Goal: Information Seeking & Learning: Compare options

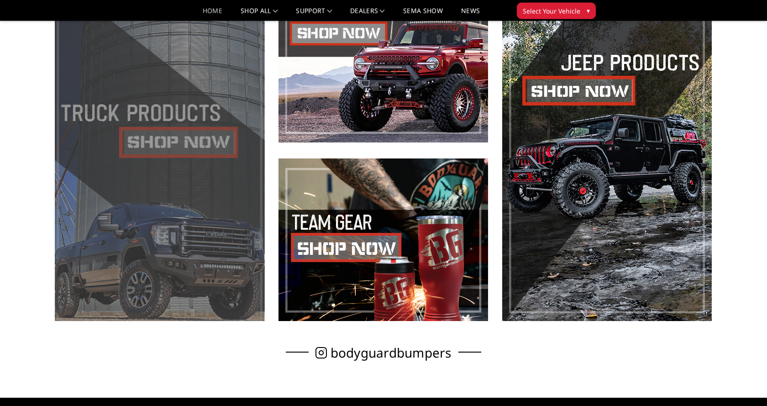
scroll to position [419, 0]
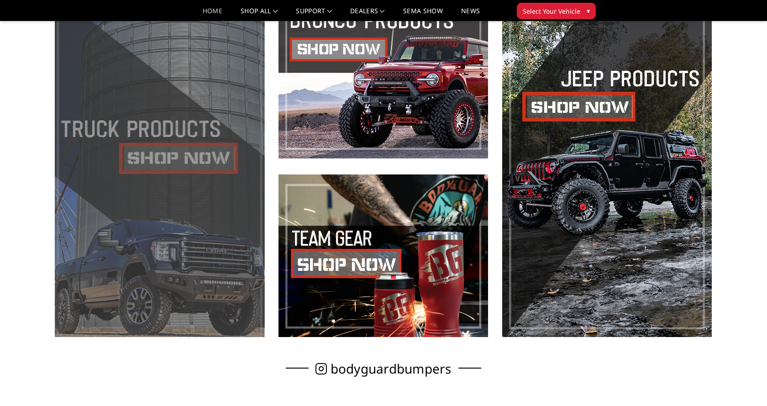
click at [131, 104] on span at bounding box center [160, 166] width 210 height 341
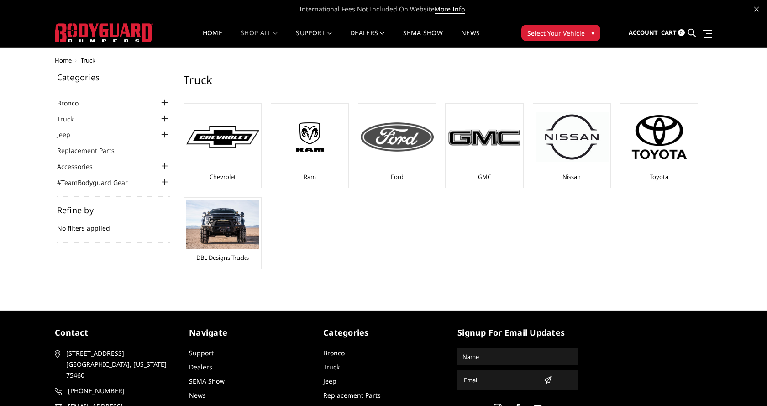
click at [415, 144] on img at bounding box center [397, 136] width 73 height 29
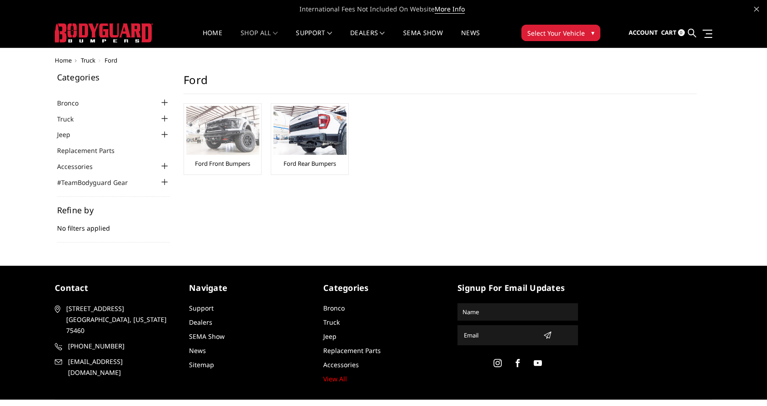
click at [236, 120] on img at bounding box center [222, 130] width 73 height 49
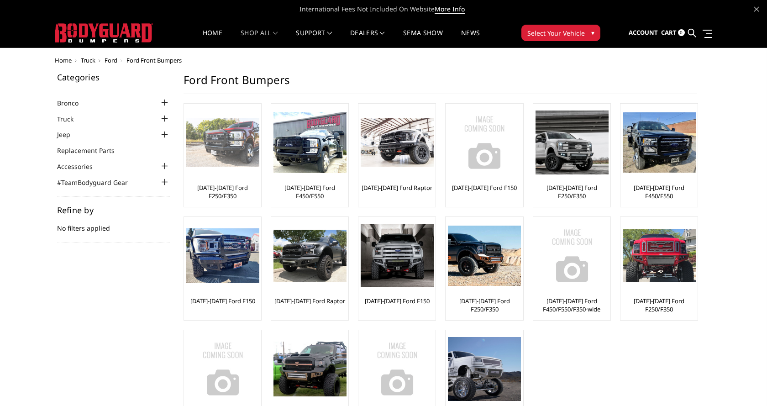
click at [221, 133] on img at bounding box center [222, 142] width 73 height 49
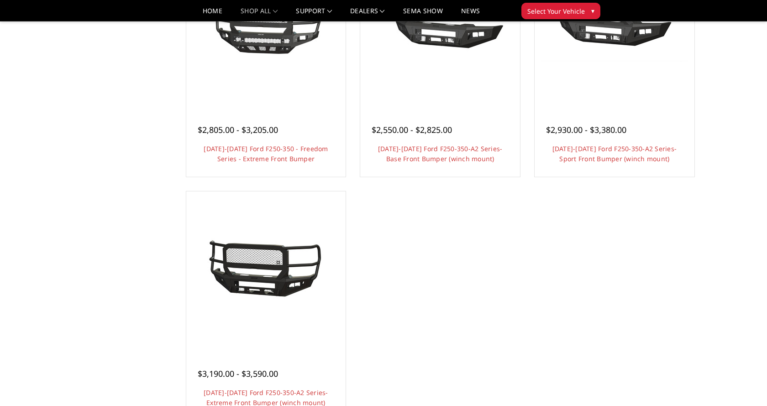
scroll to position [606, 0]
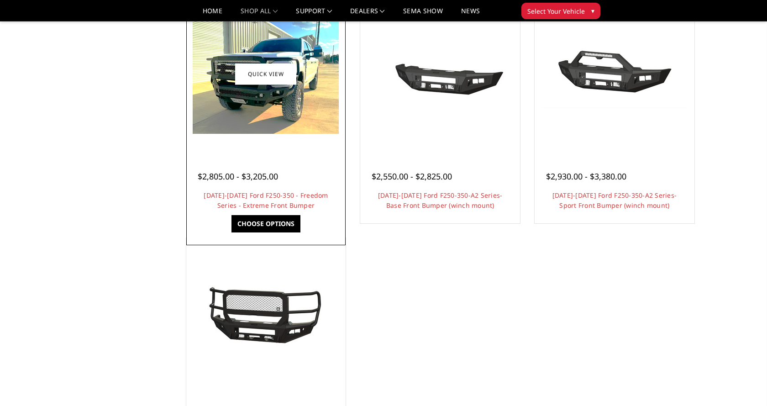
click at [288, 106] on img at bounding box center [266, 74] width 146 height 119
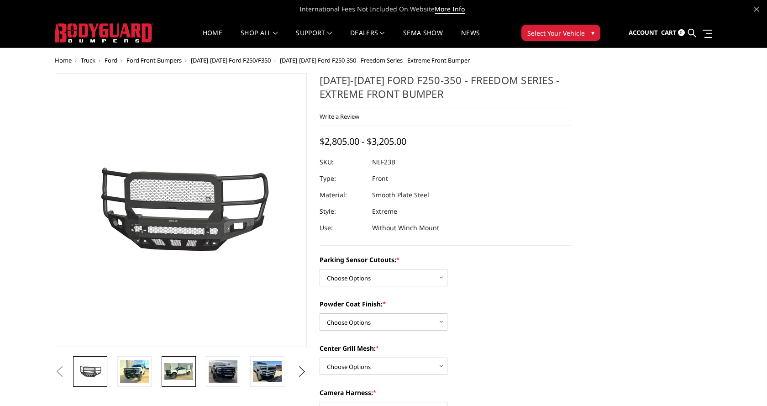
click at [189, 374] on img at bounding box center [178, 371] width 29 height 17
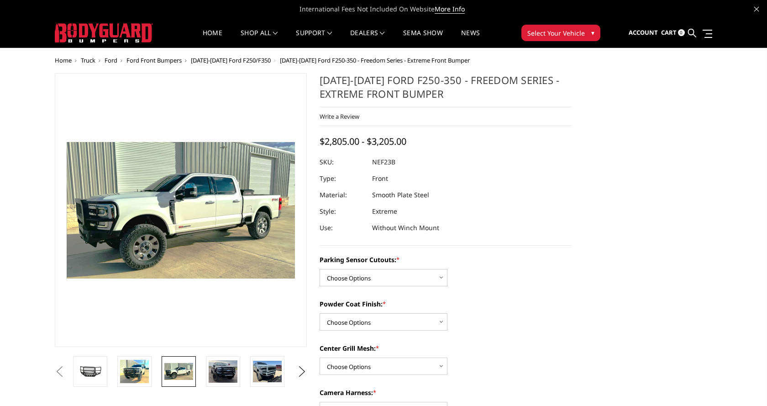
click at [187, 226] on img at bounding box center [172, 207] width 585 height 350
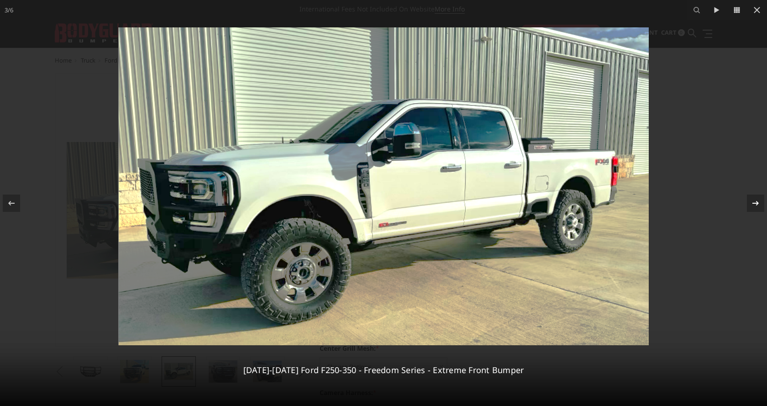
click at [753, 205] on icon at bounding box center [755, 203] width 11 height 11
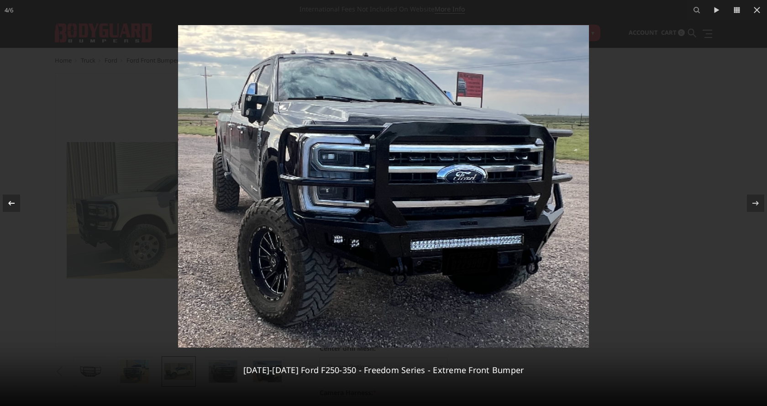
click at [14, 202] on icon at bounding box center [11, 203] width 11 height 11
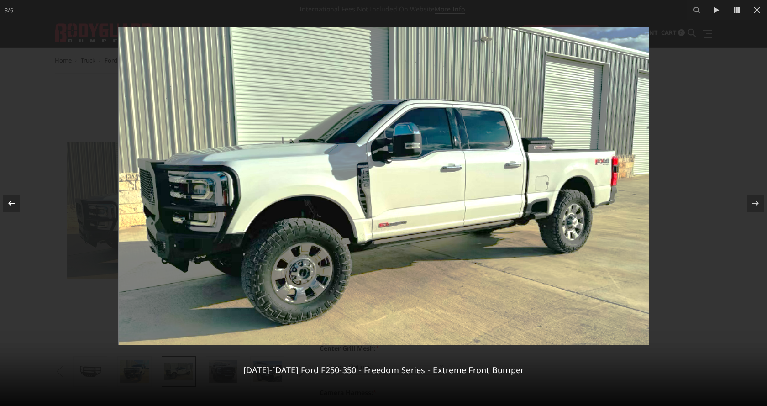
click at [14, 202] on icon at bounding box center [11, 203] width 11 height 11
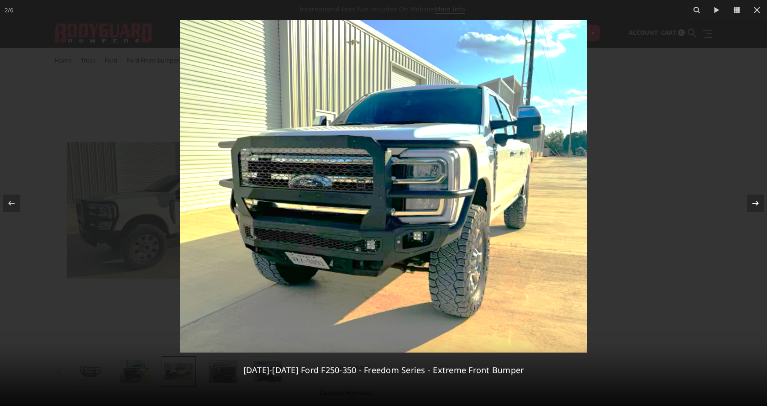
click at [758, 203] on icon at bounding box center [756, 203] width 6 height 5
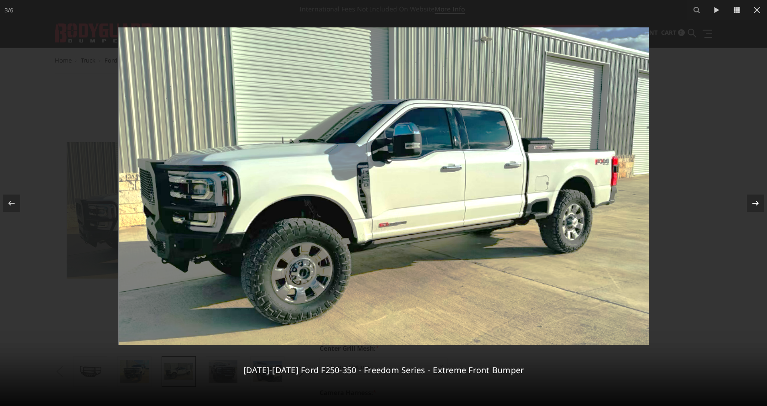
click at [756, 203] on icon at bounding box center [755, 203] width 11 height 11
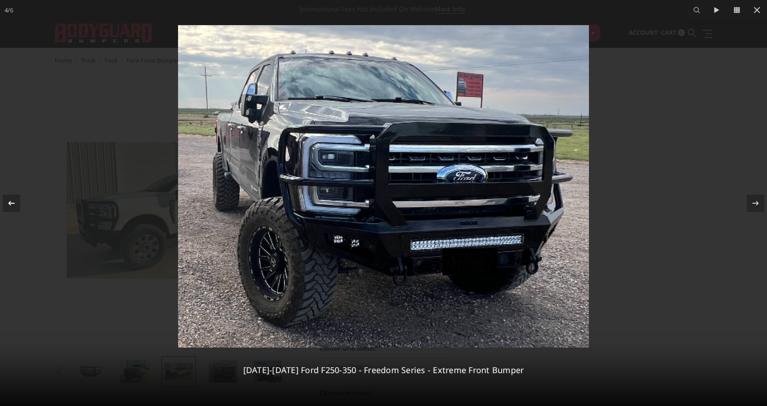
click at [7, 200] on icon at bounding box center [11, 203] width 11 height 11
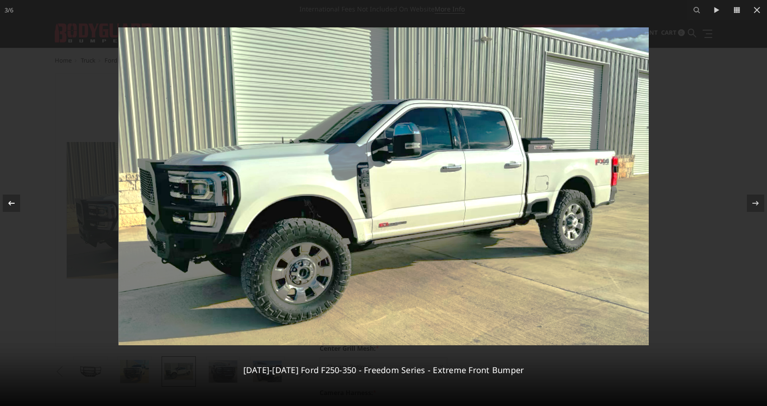
click at [7, 200] on icon at bounding box center [11, 203] width 11 height 11
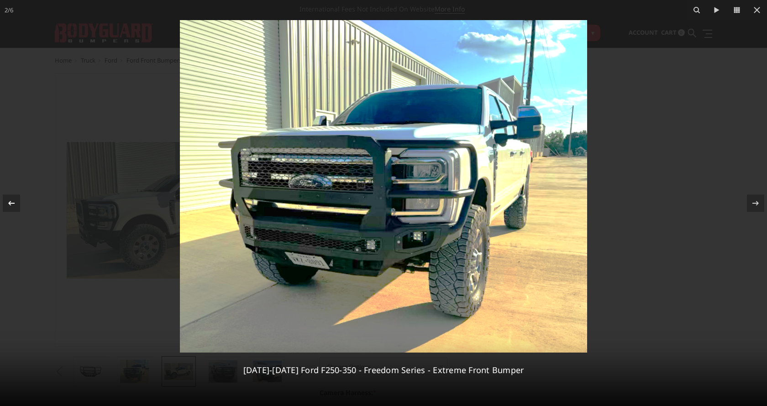
click at [7, 200] on icon at bounding box center [11, 203] width 11 height 11
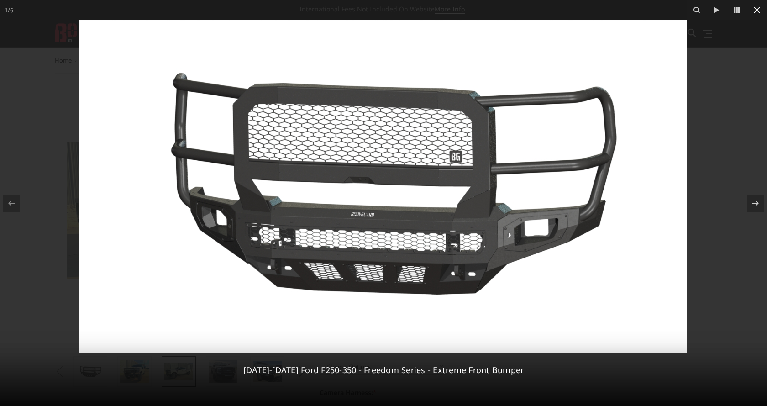
click at [755, 5] on icon at bounding box center [757, 10] width 11 height 11
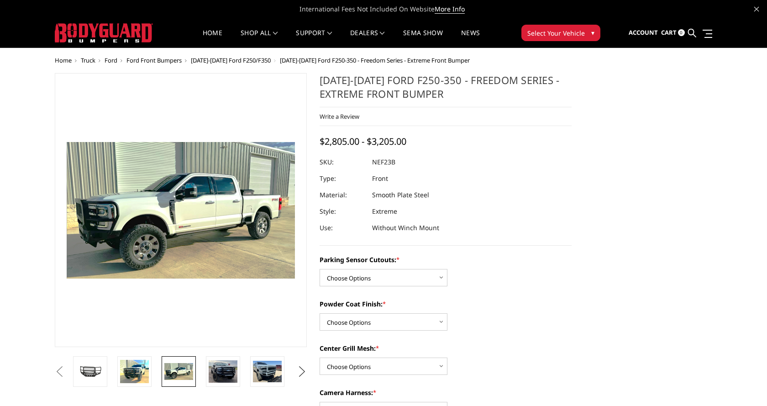
click at [304, 371] on button "Next" at bounding box center [303, 372] width 14 height 14
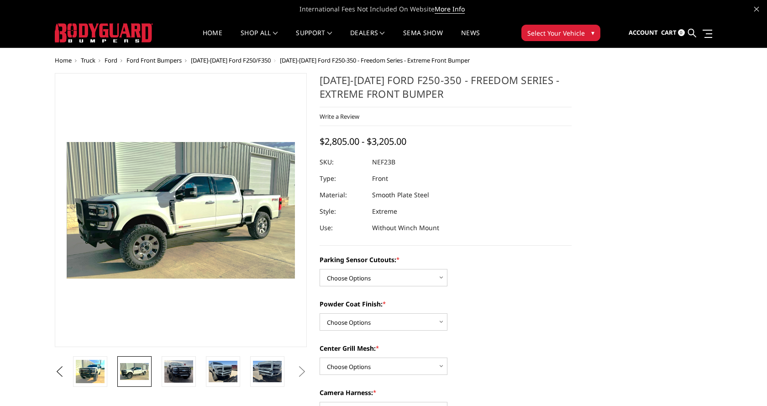
click at [304, 371] on button "Next" at bounding box center [303, 372] width 14 height 14
click at [264, 369] on img at bounding box center [267, 371] width 29 height 21
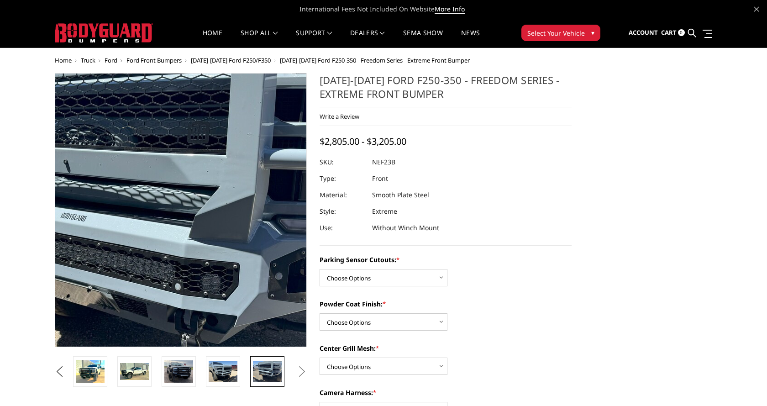
click at [203, 180] on img at bounding box center [151, 229] width 585 height 438
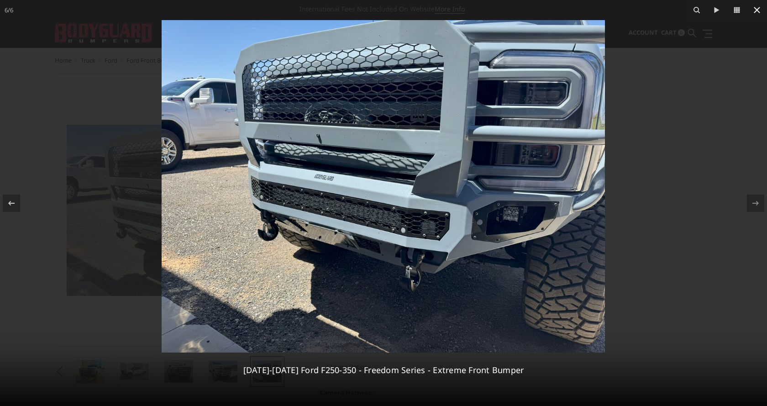
click at [756, 8] on icon at bounding box center [757, 10] width 6 height 6
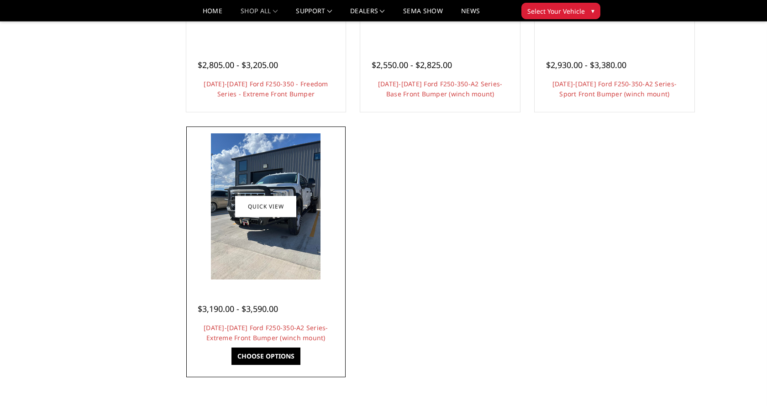
scroll to position [717, 0]
click at [231, 217] on img at bounding box center [266, 206] width 110 height 146
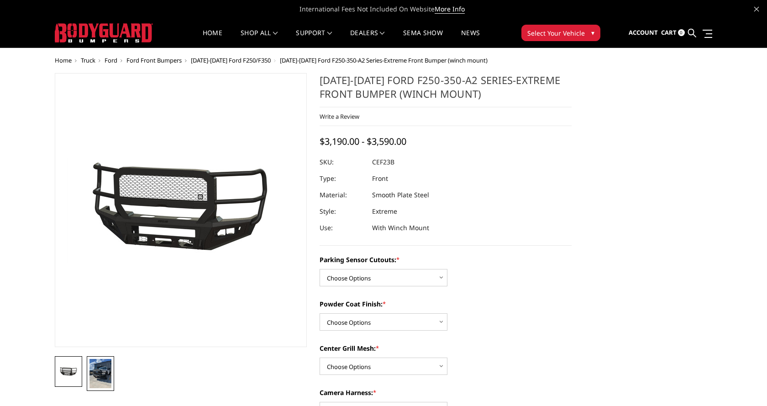
click at [101, 377] on img at bounding box center [101, 373] width 22 height 29
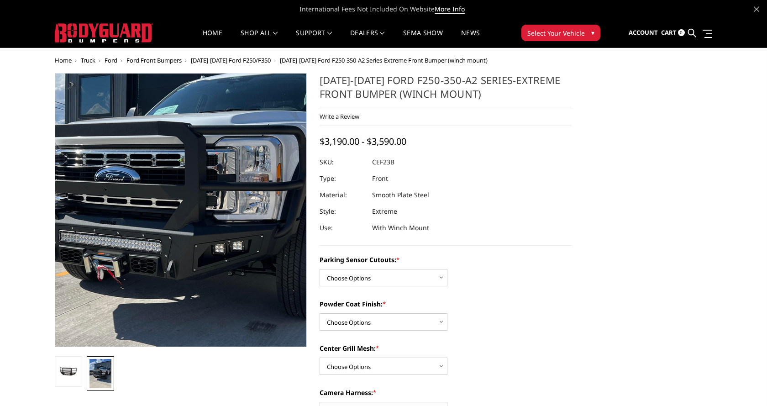
click at [173, 216] on img at bounding box center [187, 204] width 438 height 585
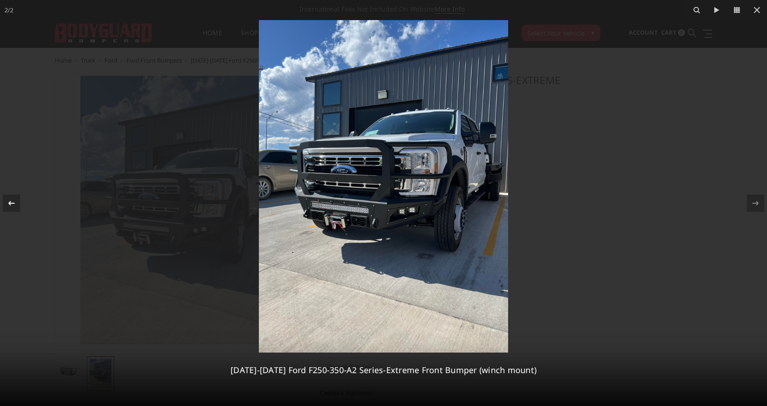
click at [13, 200] on icon at bounding box center [11, 203] width 11 height 11
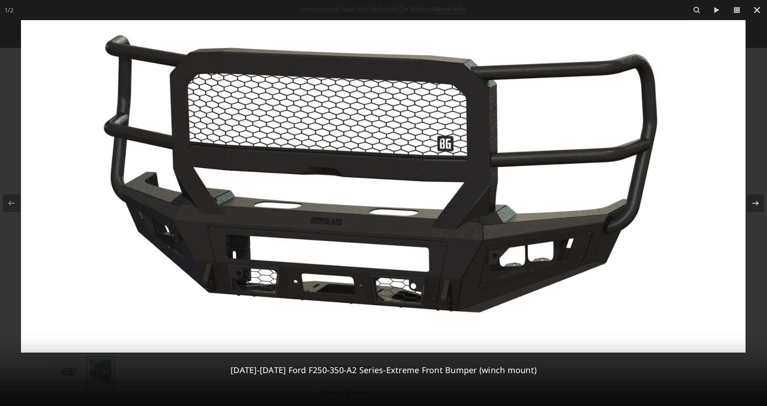
click at [758, 6] on icon at bounding box center [757, 10] width 11 height 11
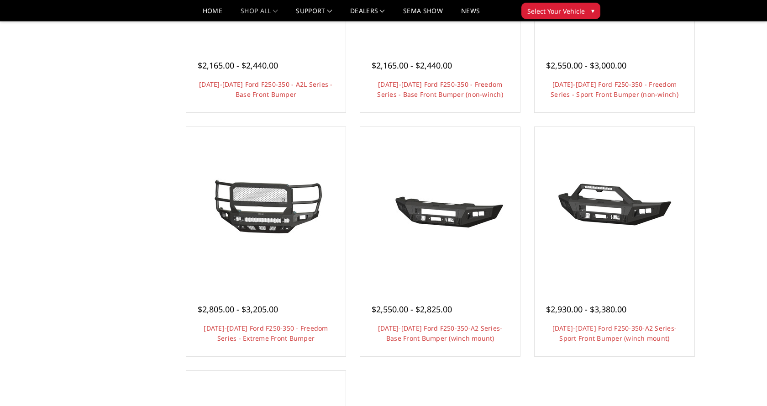
scroll to position [474, 0]
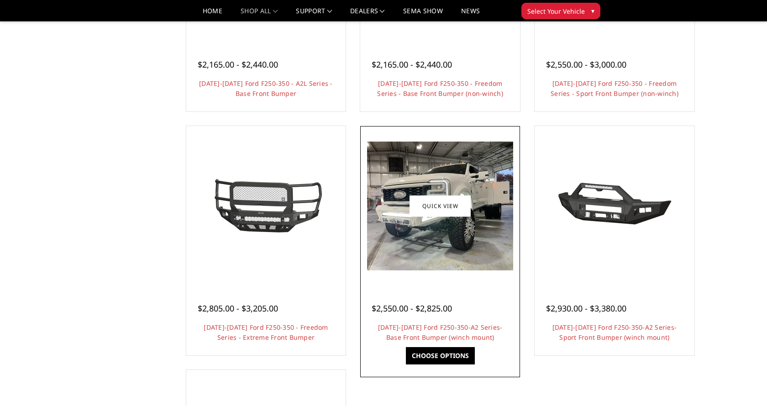
click at [425, 240] on img at bounding box center [440, 206] width 146 height 129
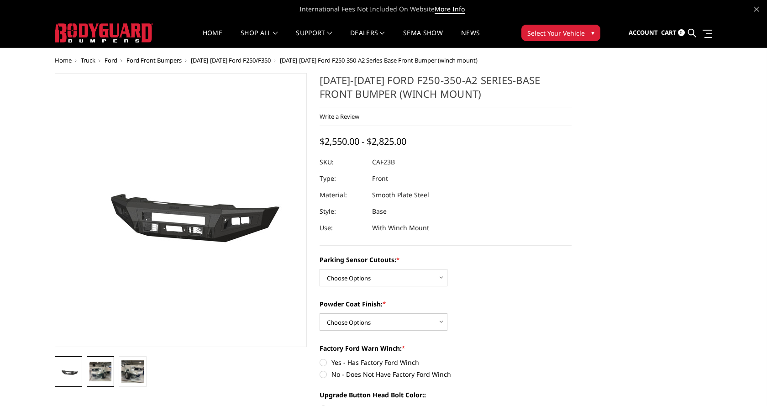
click at [94, 371] on img at bounding box center [101, 371] width 22 height 19
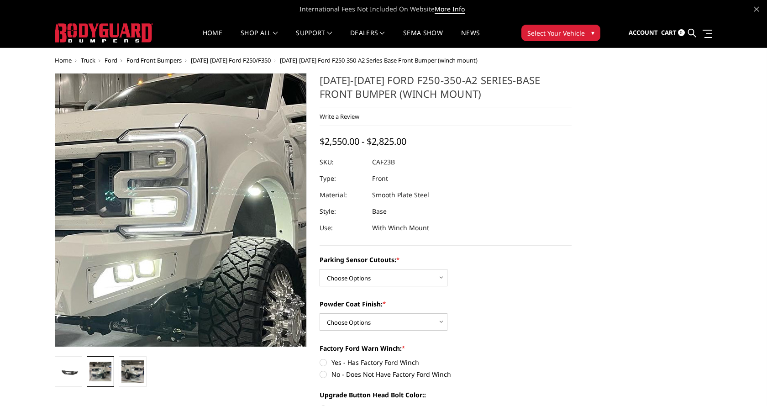
click at [192, 182] on img at bounding box center [166, 235] width 585 height 515
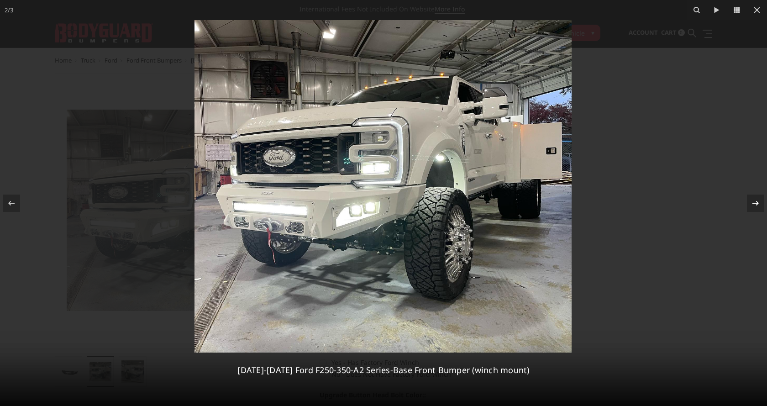
click at [760, 204] on icon at bounding box center [755, 203] width 11 height 11
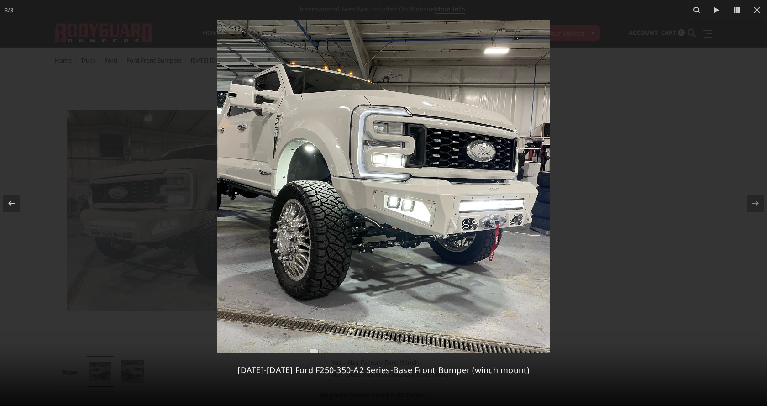
click at [399, 161] on img at bounding box center [383, 186] width 333 height 333
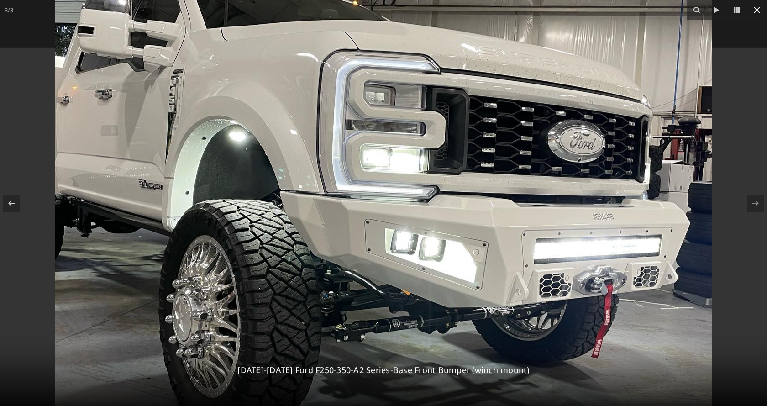
click at [757, 8] on icon at bounding box center [757, 10] width 11 height 11
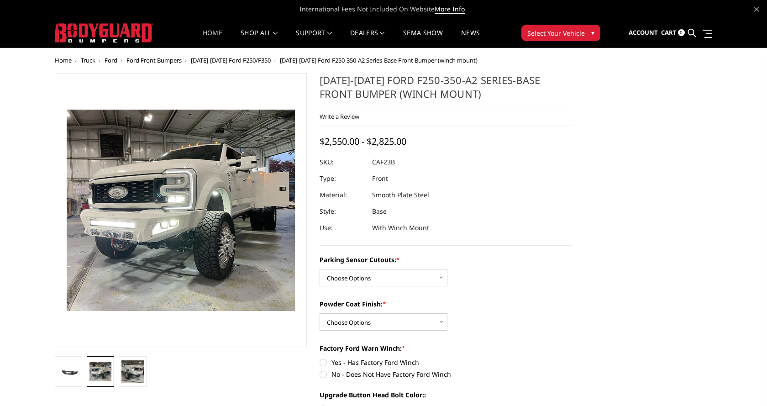
click at [206, 33] on link "Home" at bounding box center [213, 39] width 20 height 18
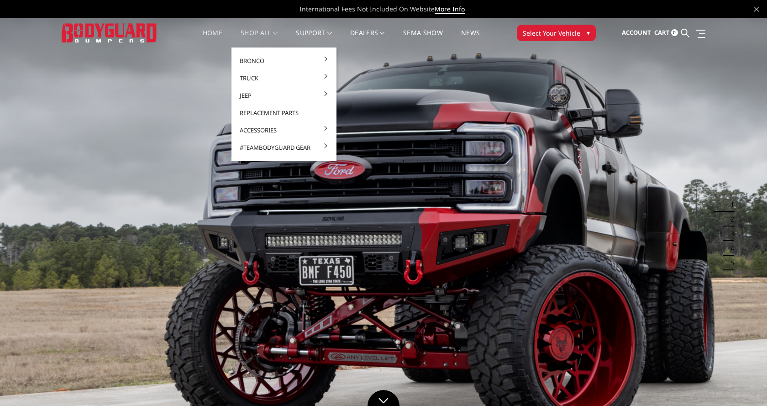
click at [257, 33] on link "shop all" at bounding box center [259, 39] width 37 height 18
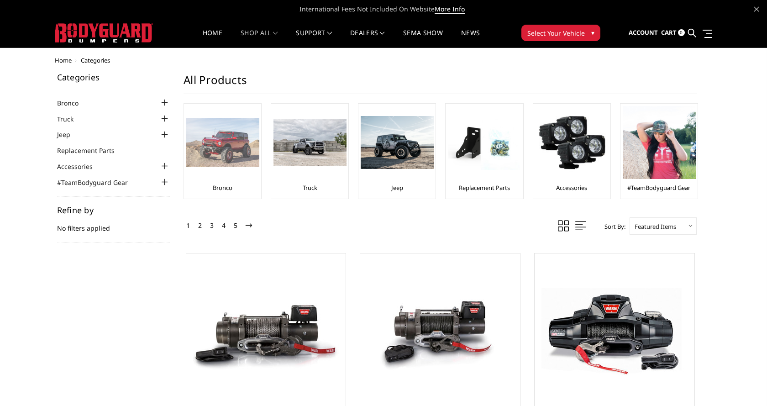
click at [211, 145] on img at bounding box center [222, 142] width 73 height 49
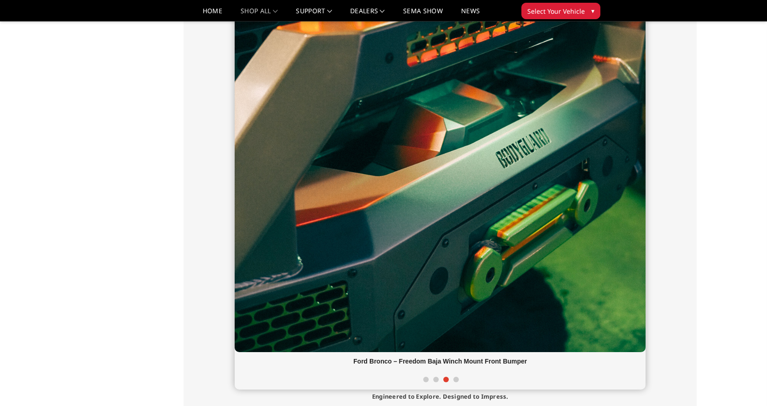
scroll to position [180, 0]
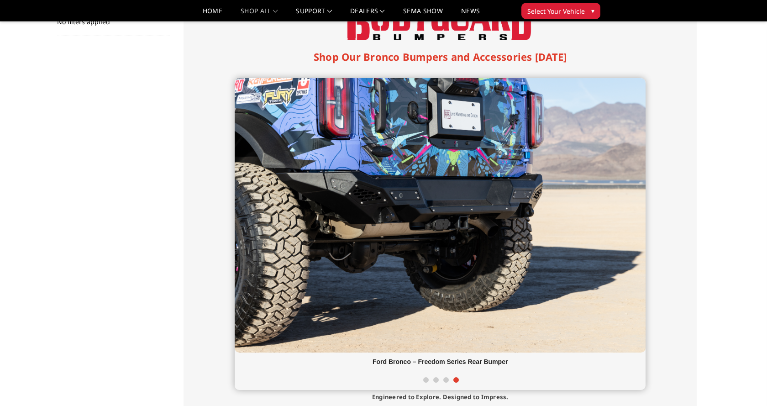
click at [688, 184] on div "Shop Our Bronco Bumpers and Accessories Today Ford Bronco – Freedom Extreme Win…" at bounding box center [440, 234] width 513 height 478
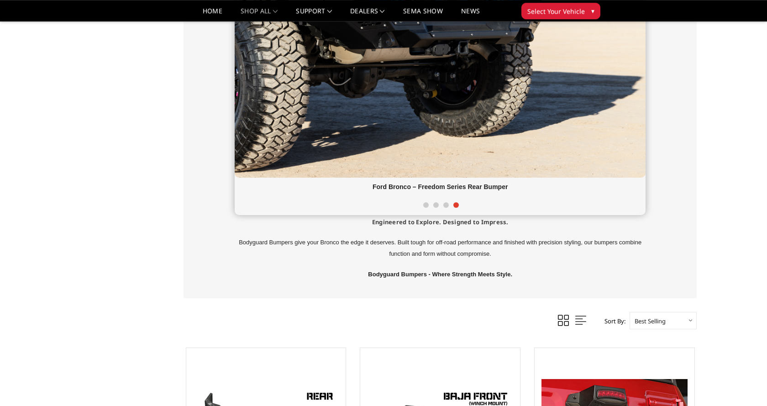
scroll to position [319, 0]
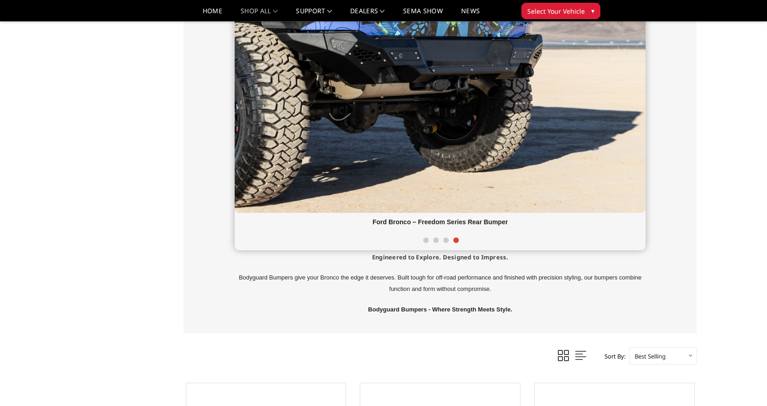
click at [444, 238] on div at bounding box center [440, 241] width 411 height 19
click at [436, 242] on span at bounding box center [435, 240] width 5 height 5
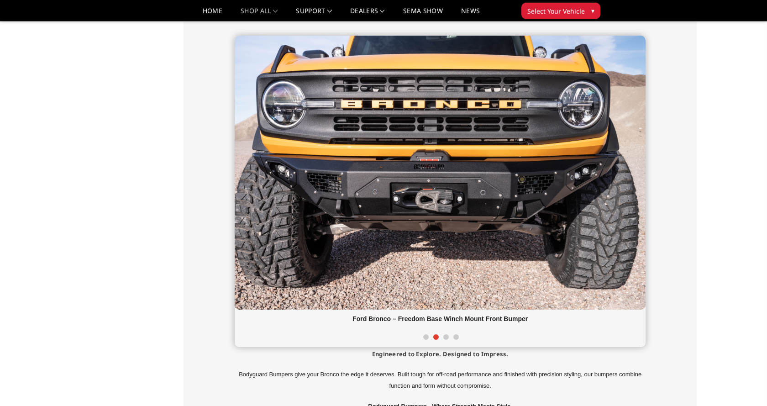
scroll to position [226, 0]
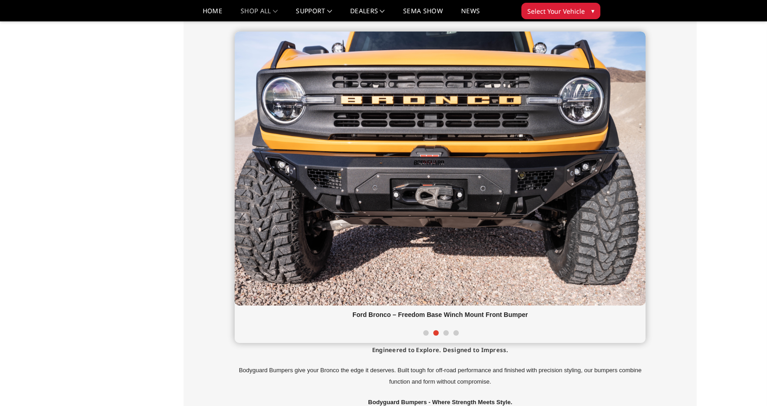
click at [446, 333] on span at bounding box center [446, 332] width 5 height 5
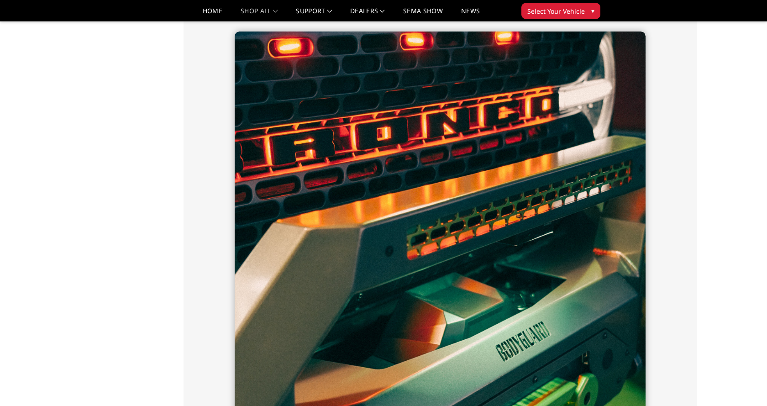
click at [475, 246] on img at bounding box center [440, 289] width 411 height 514
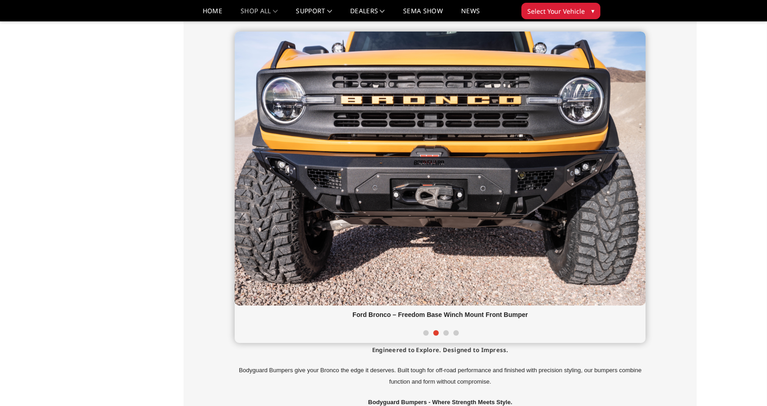
click at [426, 334] on span at bounding box center [425, 332] width 5 height 5
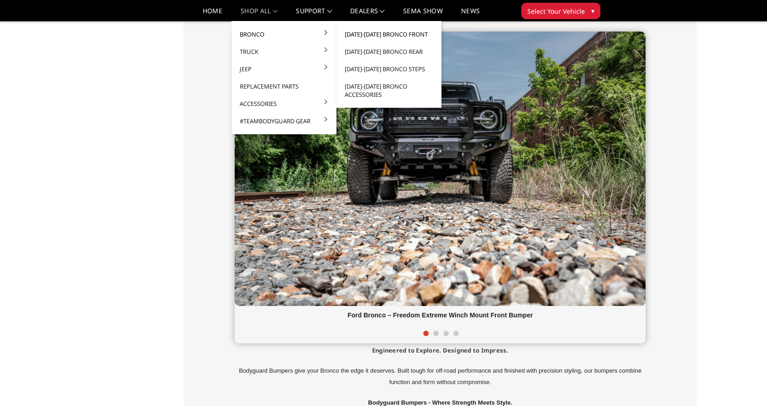
click at [360, 32] on link "[DATE]-[DATE] Bronco Front" at bounding box center [389, 34] width 98 height 17
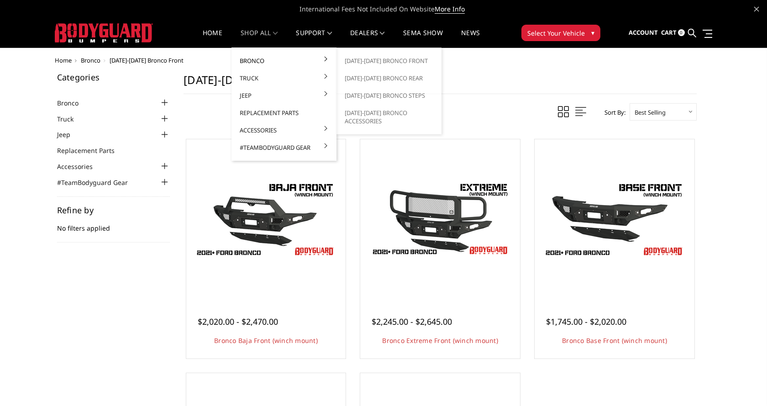
click at [254, 62] on link "Bronco" at bounding box center [284, 60] width 98 height 17
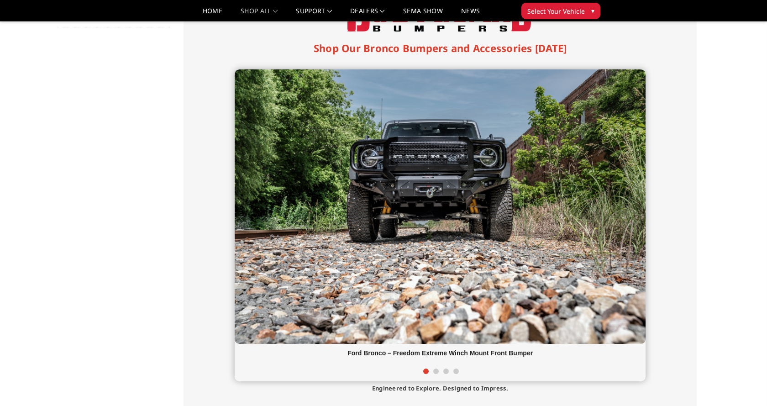
scroll to position [186, 0]
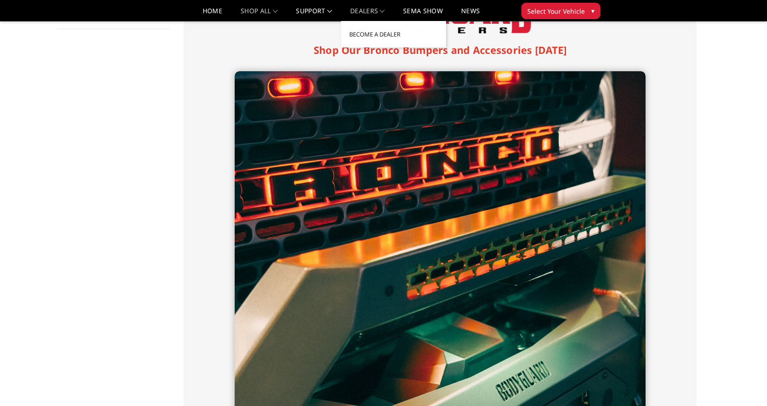
click at [376, 10] on link "Dealers" at bounding box center [367, 14] width 35 height 13
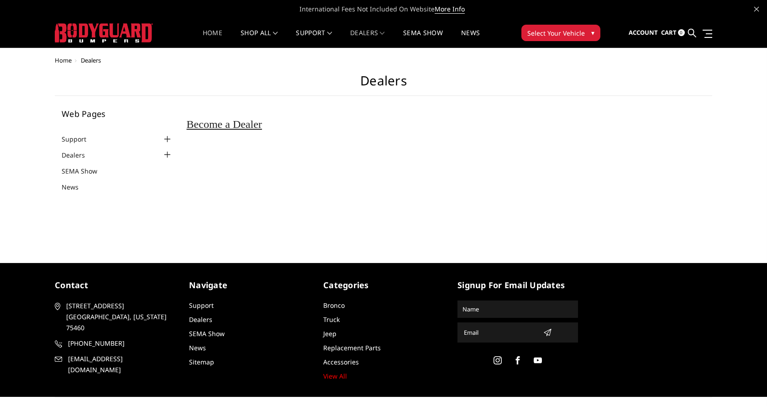
click at [216, 32] on link "Home" at bounding box center [213, 39] width 20 height 18
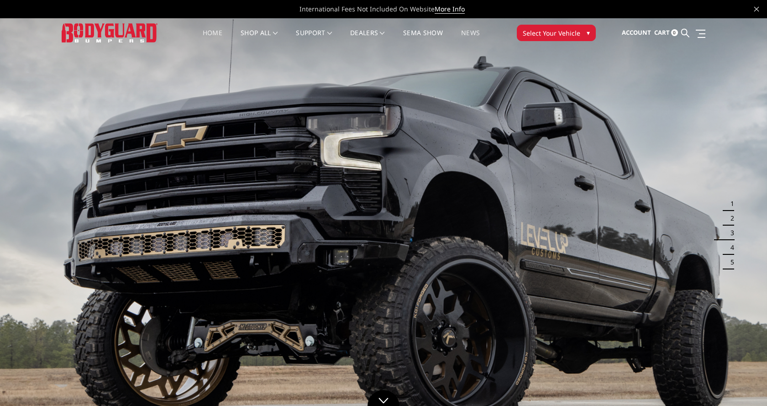
click at [477, 31] on link "News" at bounding box center [470, 39] width 19 height 18
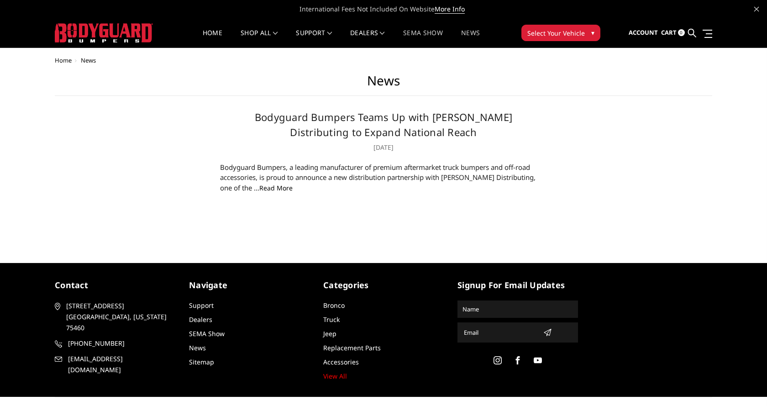
click at [428, 33] on link "SEMA Show" at bounding box center [423, 39] width 40 height 18
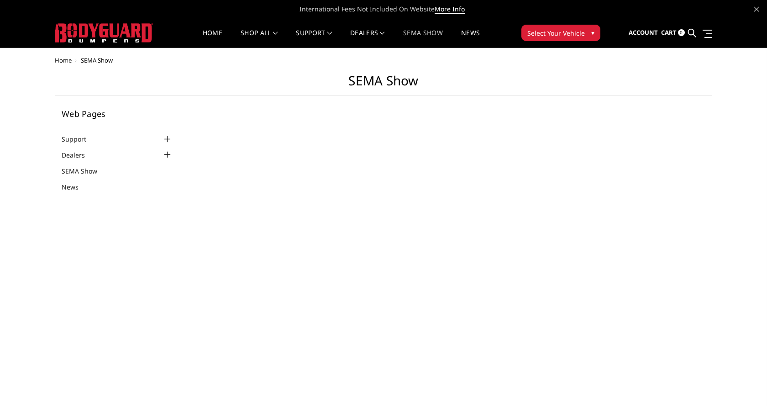
select select "US"
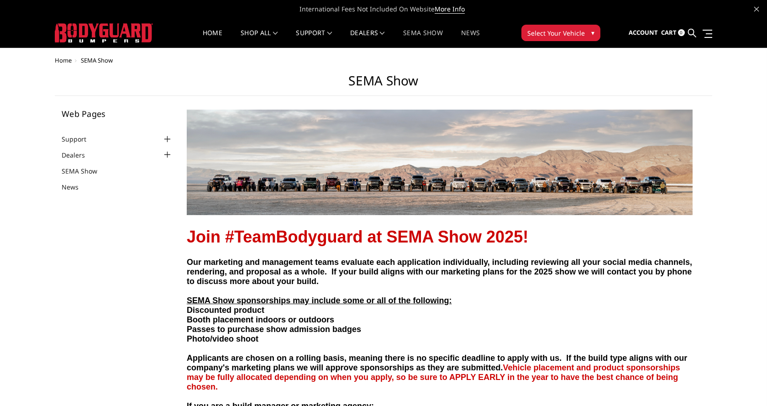
click at [477, 31] on link "News" at bounding box center [470, 39] width 19 height 18
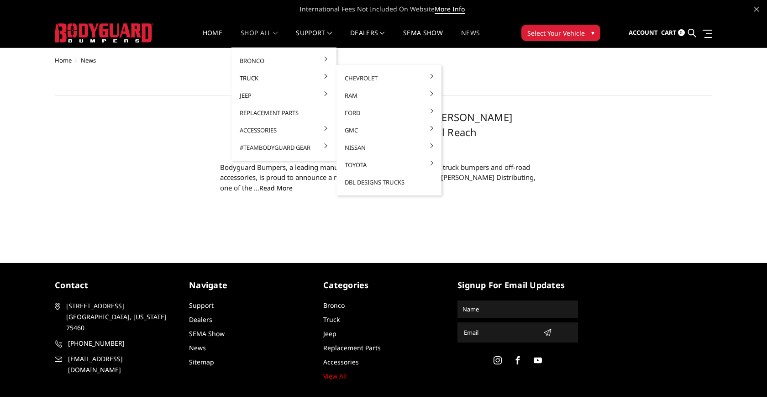
click at [253, 76] on link "Truck" at bounding box center [284, 77] width 98 height 17
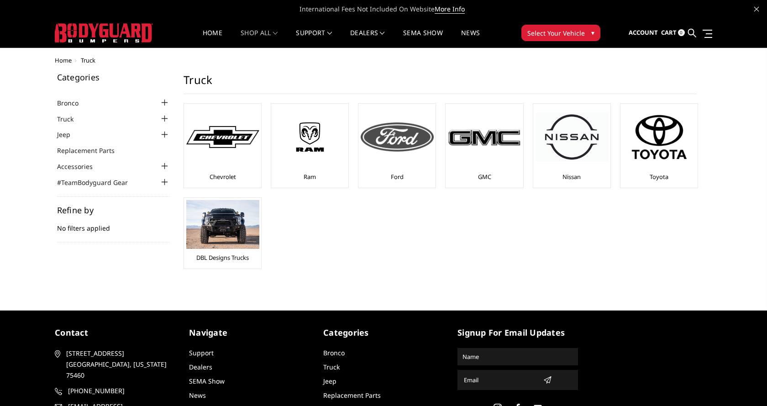
click at [402, 142] on img at bounding box center [397, 136] width 73 height 29
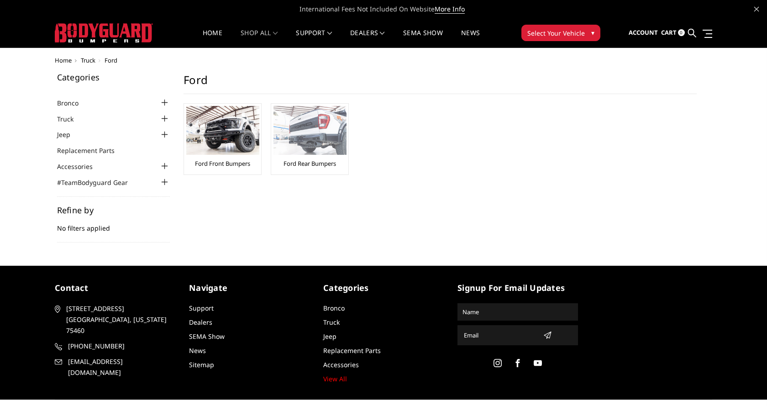
click at [312, 135] on img at bounding box center [310, 130] width 73 height 49
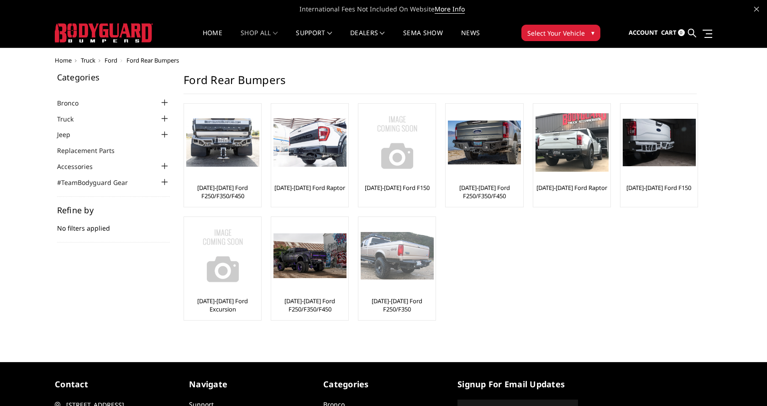
click at [413, 252] on img at bounding box center [397, 256] width 73 height 48
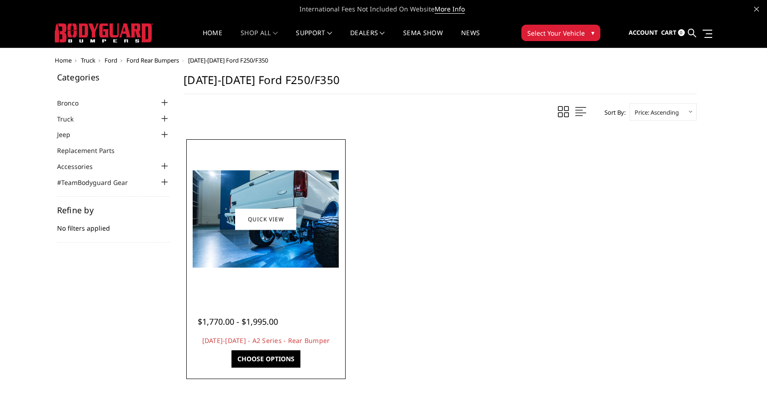
click at [264, 239] on img at bounding box center [266, 218] width 146 height 97
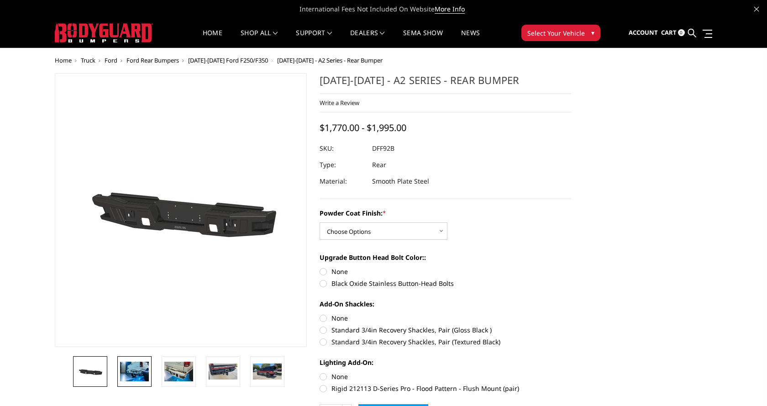
click at [134, 364] on img at bounding box center [134, 371] width 29 height 19
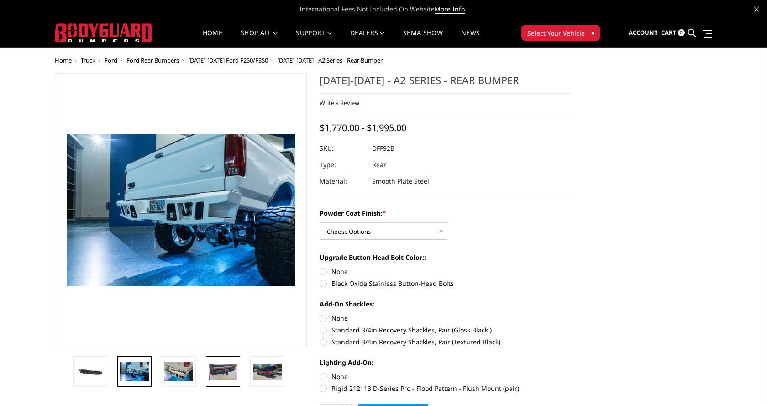
click at [222, 368] on img at bounding box center [223, 372] width 29 height 16
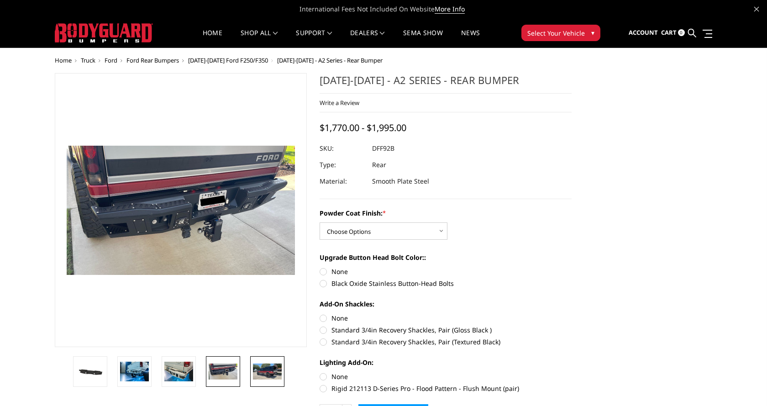
click at [268, 370] on img at bounding box center [267, 372] width 29 height 16
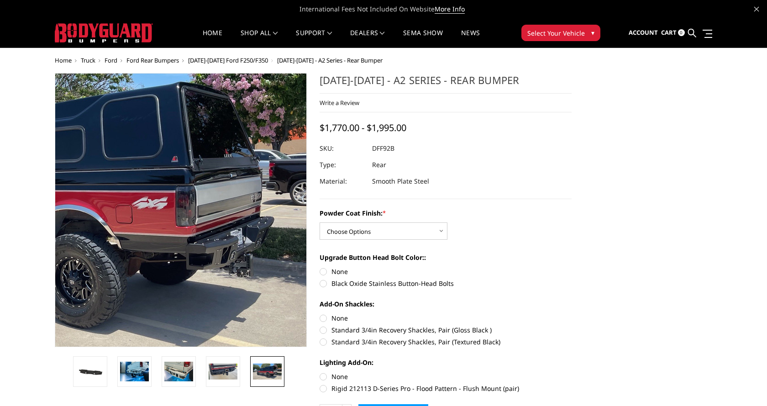
click at [268, 258] on img at bounding box center [66, 201] width 585 height 329
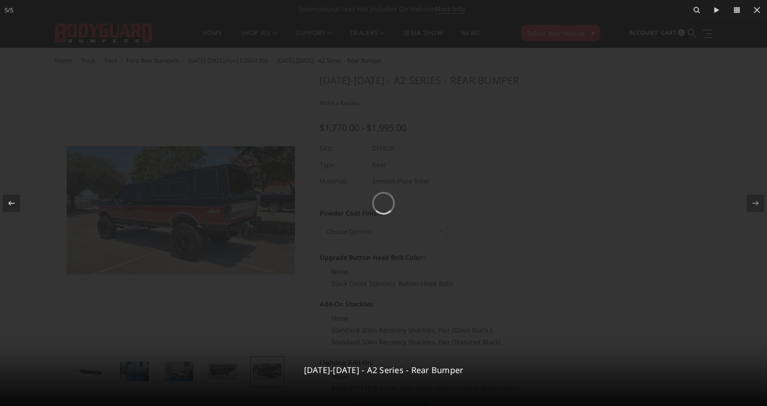
click at [523, 121] on div at bounding box center [383, 203] width 767 height 406
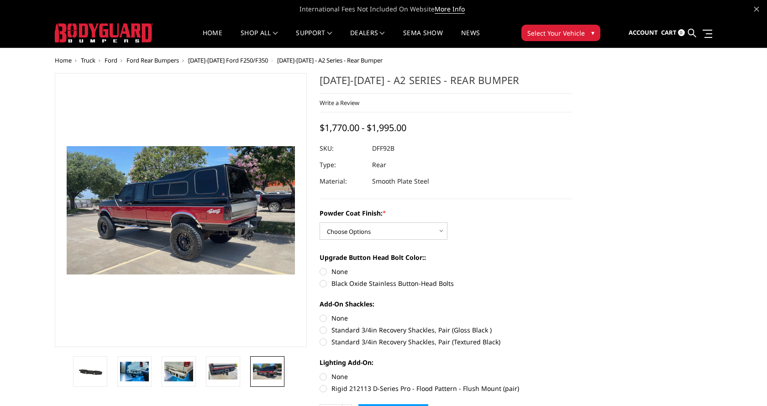
click at [592, 30] on span "▾" at bounding box center [593, 33] width 3 height 10
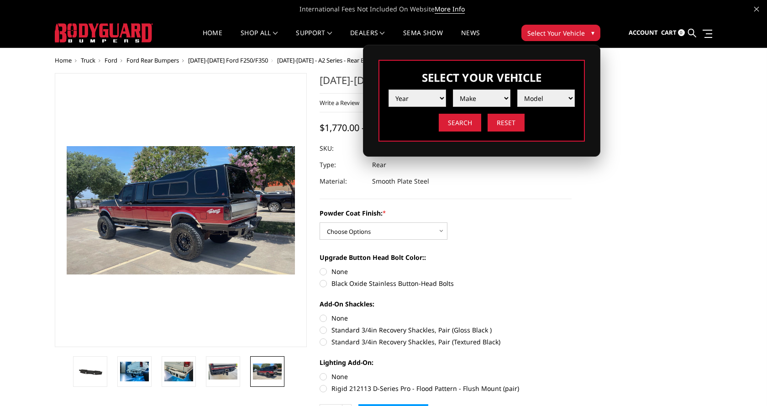
click at [389, 90] on select "Year 2025 2024 2023 2022 2021 2020 2019 2018 2017 2016 2015 2014 2013 2012 2011…" at bounding box center [418, 98] width 58 height 17
drag, startPoint x: 435, startPoint y: 97, endPoint x: 638, endPoint y: 215, distance: 234.2
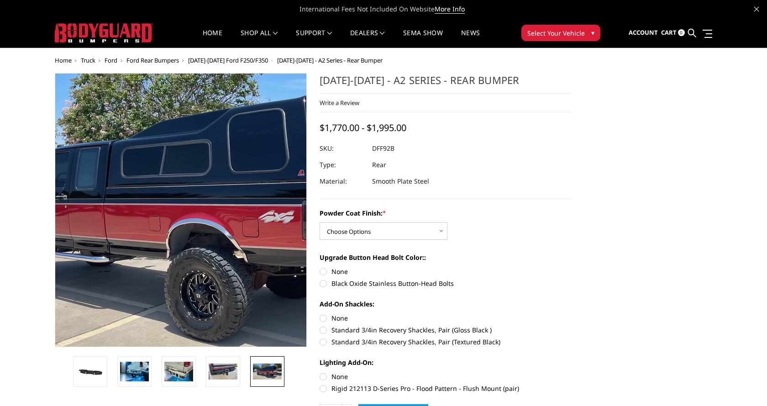
click at [173, 190] on img at bounding box center [192, 214] width 585 height 329
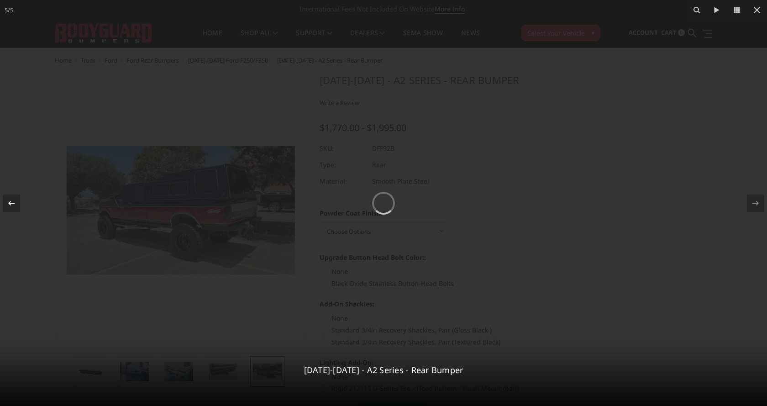
click at [11, 201] on icon at bounding box center [11, 203] width 11 height 11
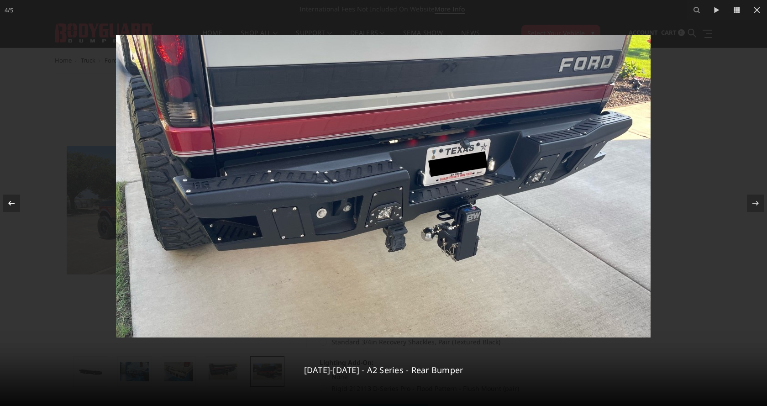
click at [11, 199] on icon at bounding box center [11, 203] width 11 height 11
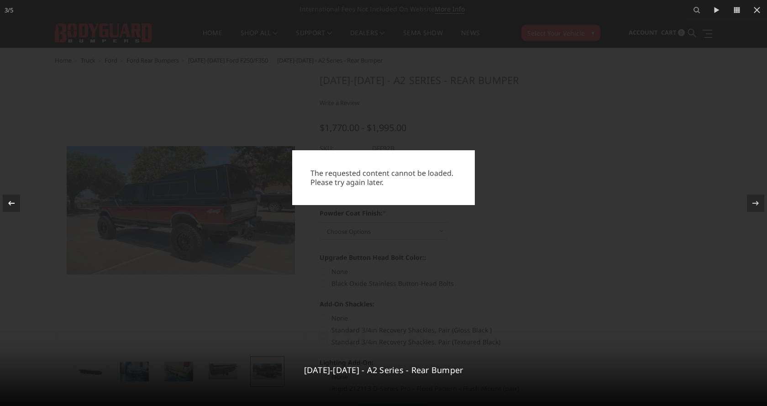
click at [11, 197] on div at bounding box center [11, 203] width 17 height 17
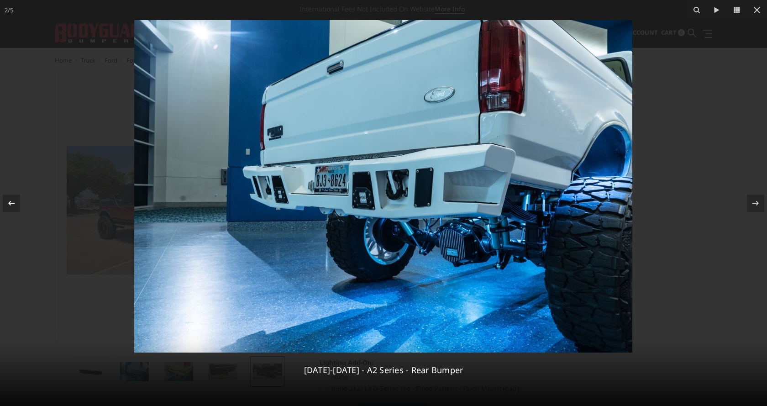
click at [11, 197] on div at bounding box center [11, 203] width 17 height 17
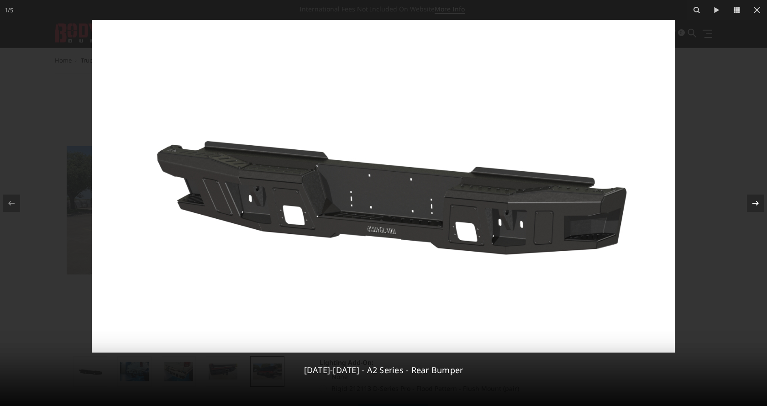
click at [760, 201] on icon at bounding box center [755, 203] width 11 height 11
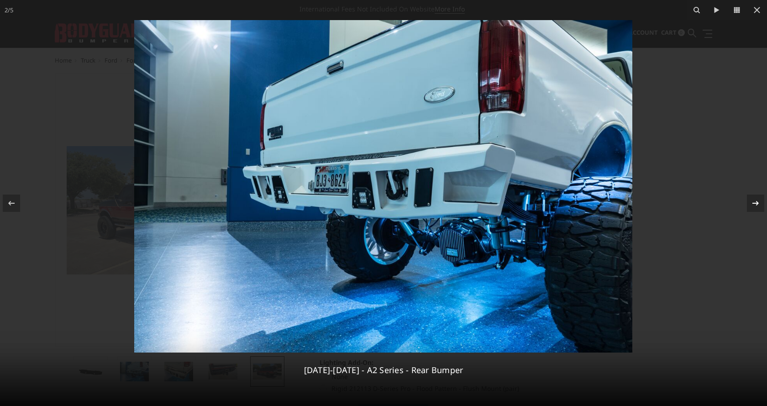
click at [755, 201] on icon at bounding box center [755, 203] width 11 height 11
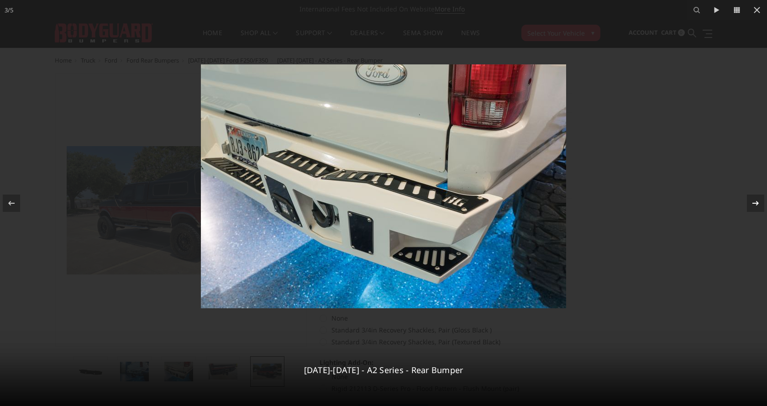
click at [755, 200] on icon at bounding box center [755, 203] width 11 height 11
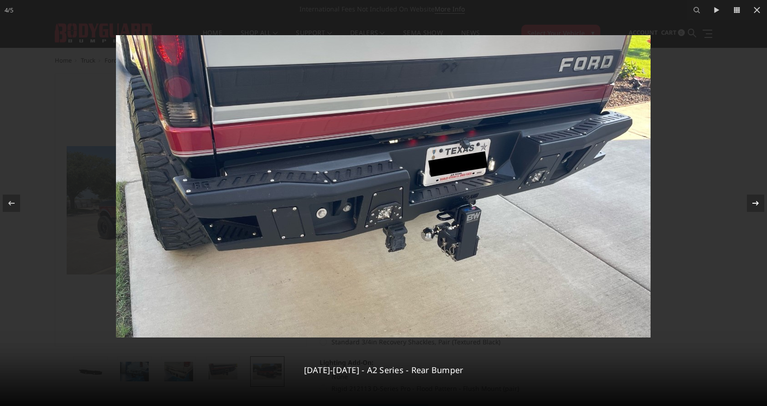
click at [755, 201] on icon at bounding box center [755, 203] width 11 height 11
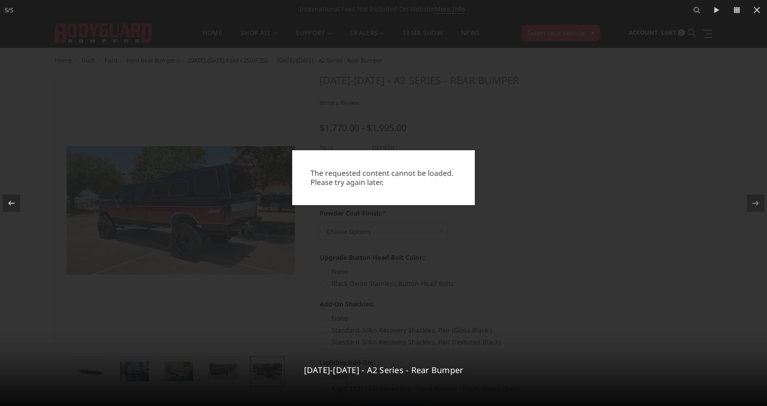
click at [127, 197] on div "The requested content cannot be loaded. Please try again later." at bounding box center [383, 203] width 767 height 406
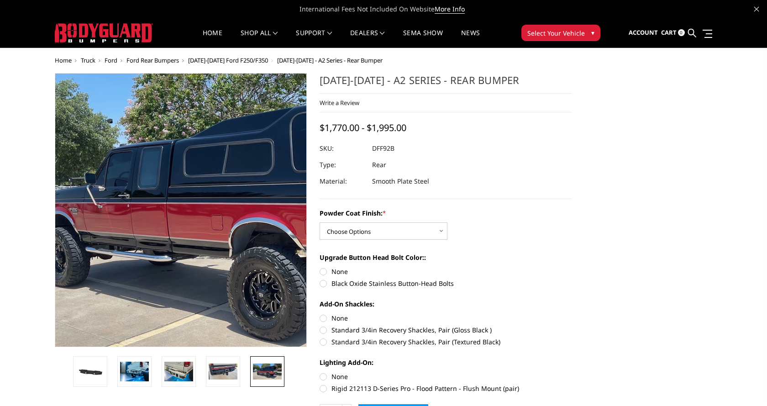
click at [125, 193] on img at bounding box center [255, 213] width 585 height 329
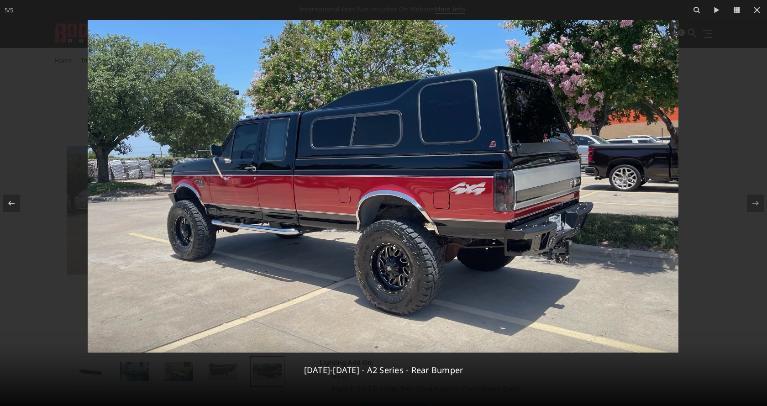
click at [423, 184] on img at bounding box center [383, 186] width 591 height 333
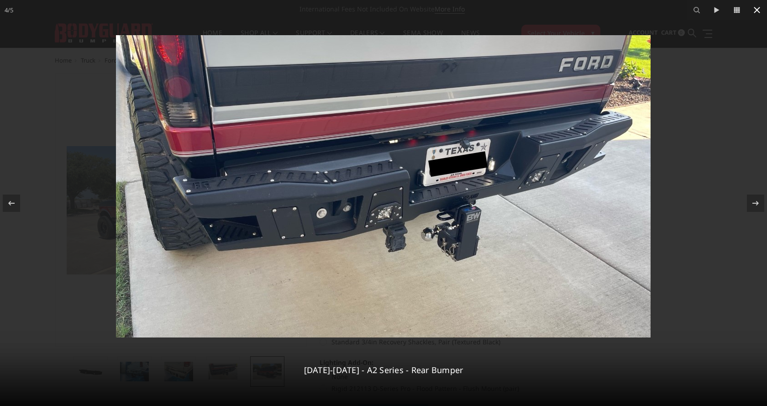
click at [760, 10] on icon at bounding box center [757, 10] width 11 height 11
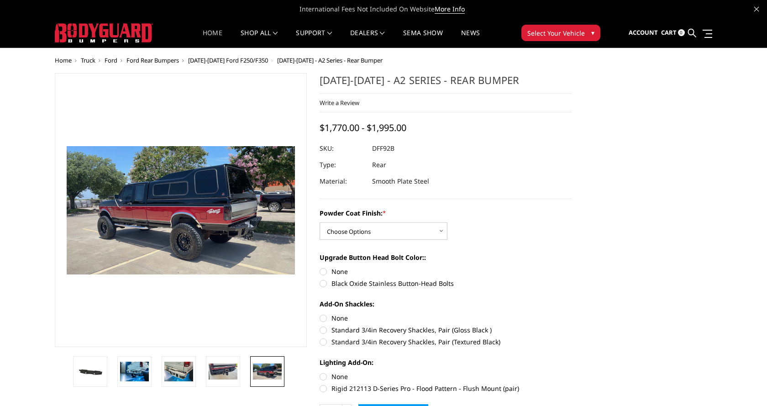
click at [204, 34] on link "Home" at bounding box center [213, 39] width 20 height 18
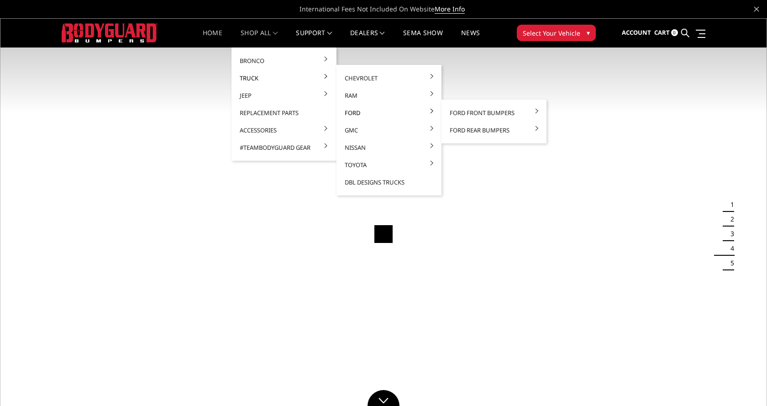
click at [348, 113] on link "Ford" at bounding box center [389, 112] width 98 height 17
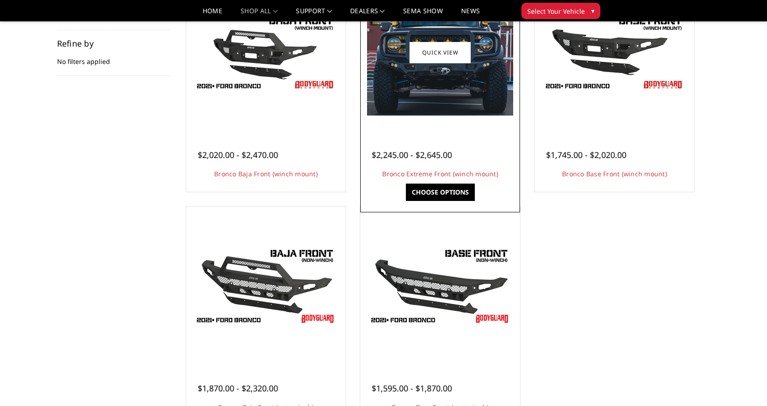
scroll to position [93, 0]
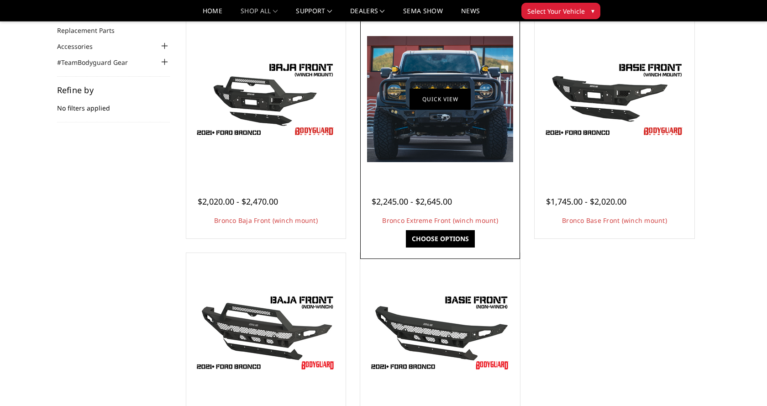
click at [437, 90] on link "Quick view" at bounding box center [440, 98] width 61 height 21
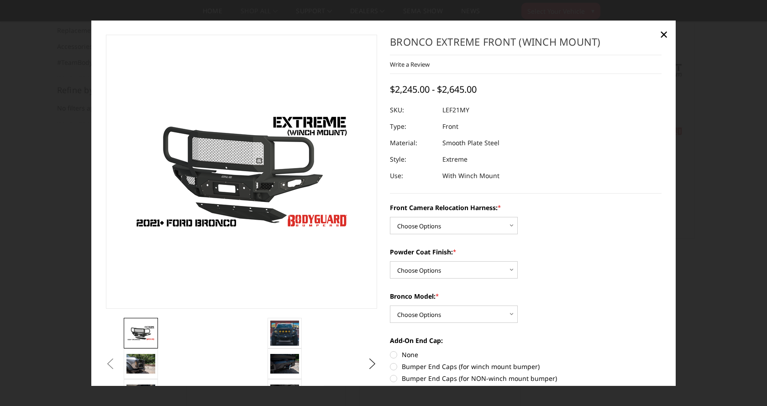
click at [117, 364] on button "Previous" at bounding box center [111, 364] width 14 height 14
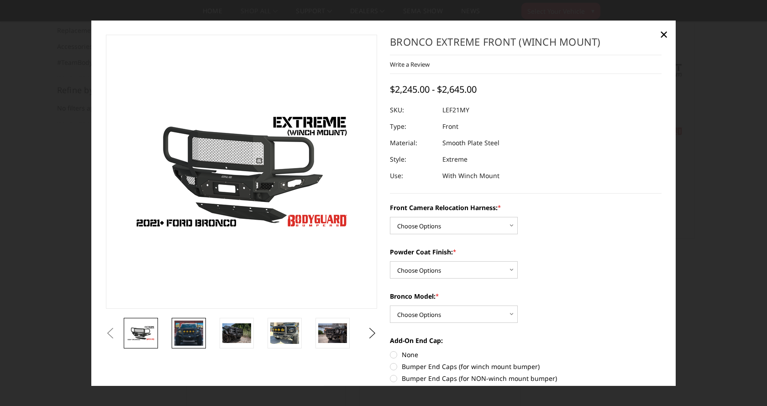
click at [198, 330] on img at bounding box center [188, 333] width 29 height 25
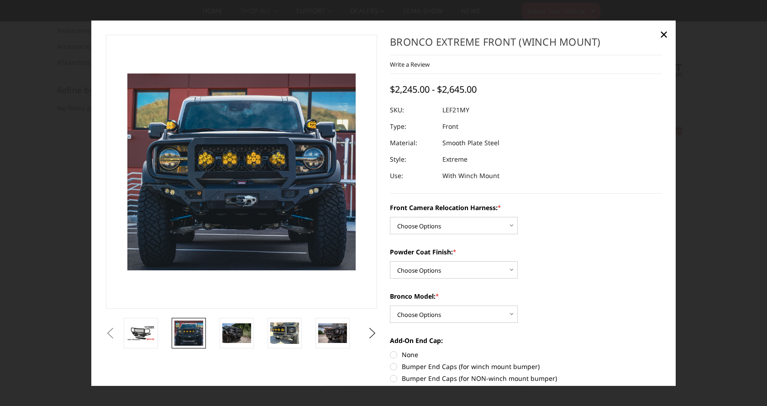
click at [249, 187] on img at bounding box center [233, 160] width 585 height 504
click at [248, 185] on img at bounding box center [234, 162] width 585 height 504
click at [240, 329] on img at bounding box center [236, 332] width 29 height 19
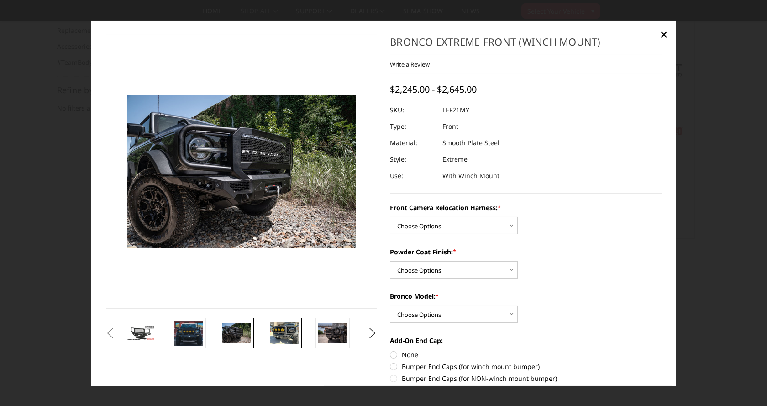
click at [288, 332] on img at bounding box center [284, 332] width 29 height 21
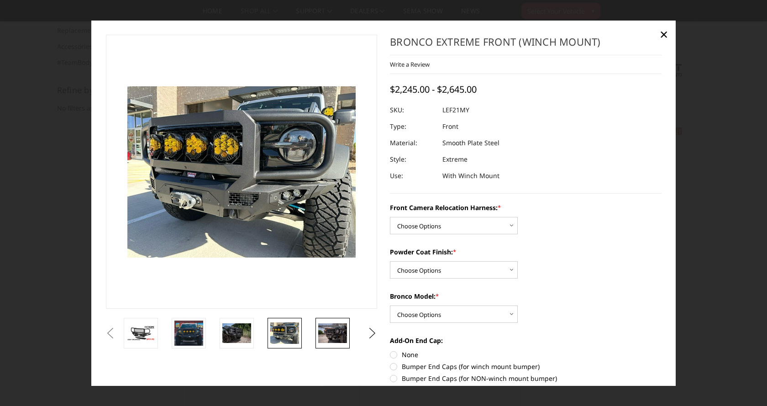
click at [325, 330] on img at bounding box center [332, 332] width 29 height 19
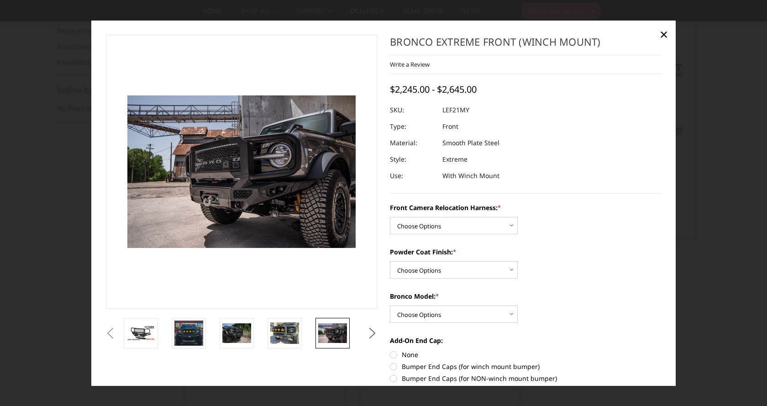
click at [376, 335] on button "Next" at bounding box center [373, 333] width 14 height 14
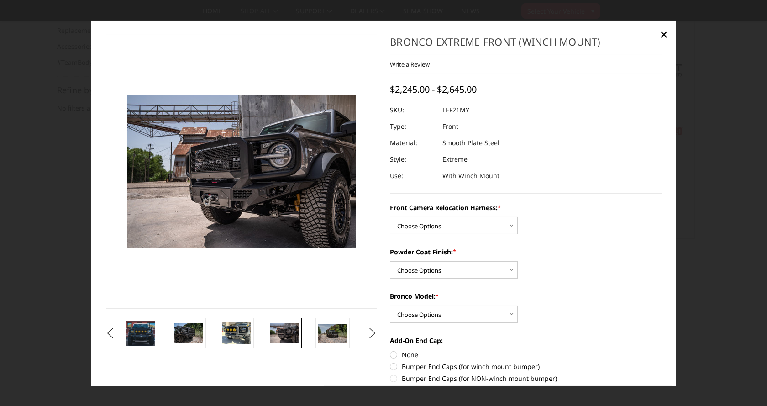
click at [375, 334] on button "Next" at bounding box center [373, 333] width 14 height 14
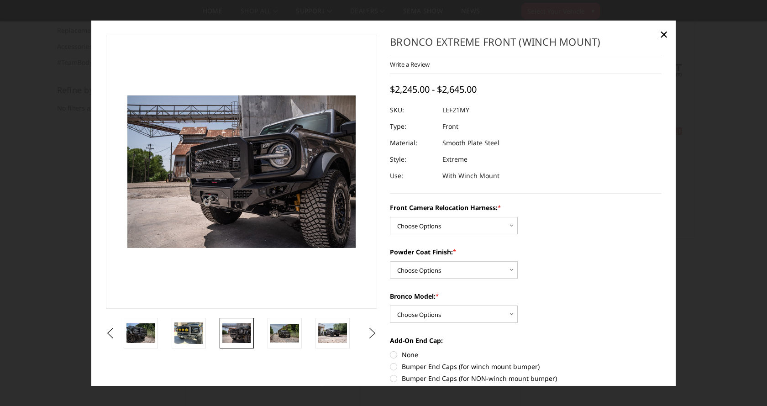
click at [370, 333] on button "Next" at bounding box center [373, 333] width 14 height 14
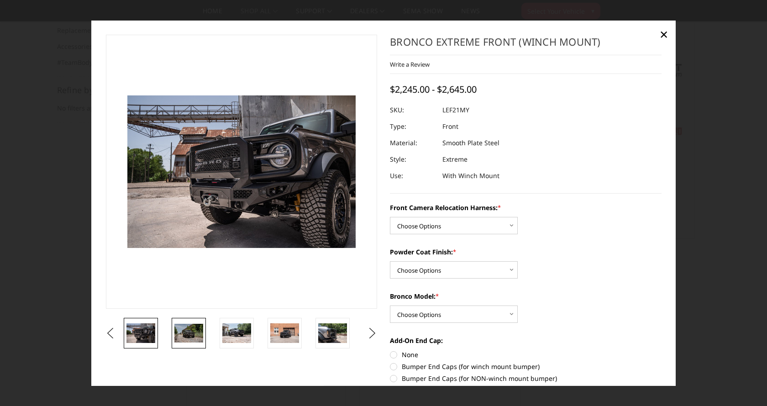
click at [192, 338] on img at bounding box center [188, 333] width 29 height 19
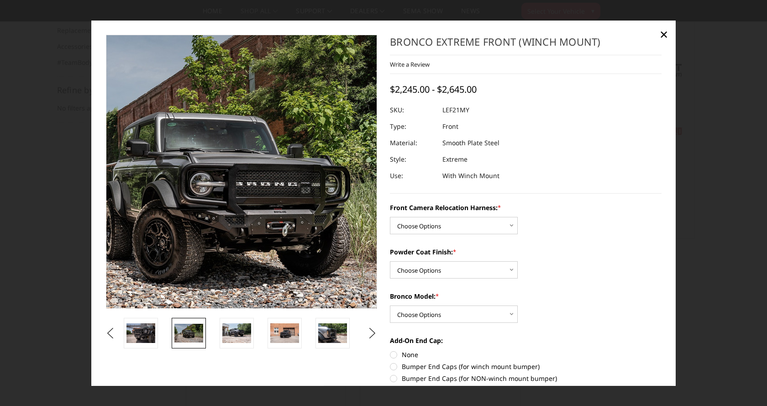
click at [256, 143] on img at bounding box center [225, 183] width 585 height 387
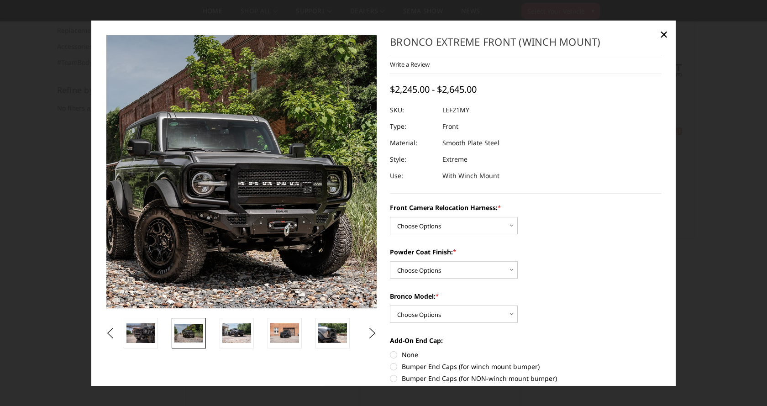
click at [254, 144] on img at bounding box center [227, 183] width 585 height 387
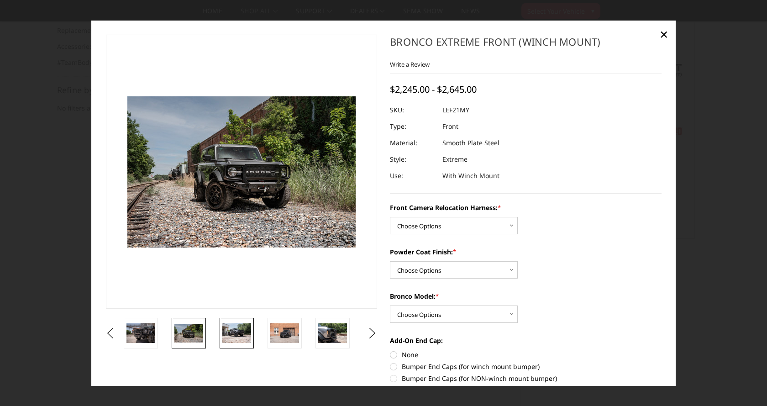
click at [229, 328] on img at bounding box center [236, 332] width 29 height 19
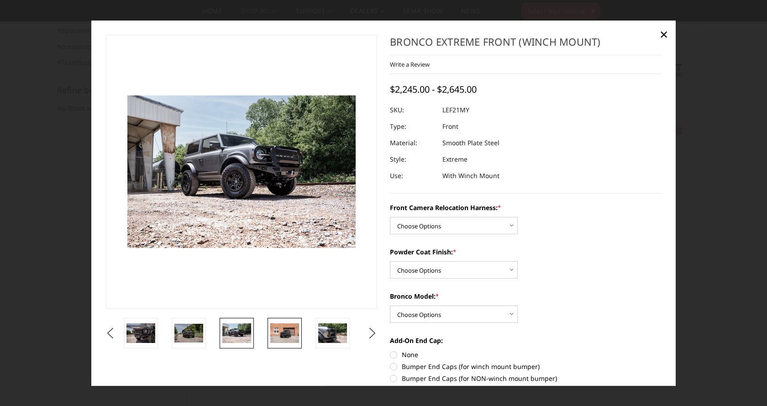
click at [282, 337] on img at bounding box center [284, 332] width 29 height 19
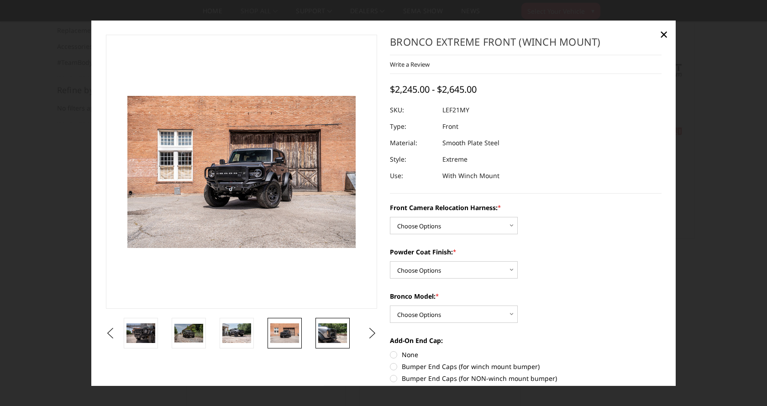
click at [331, 337] on img at bounding box center [332, 332] width 29 height 19
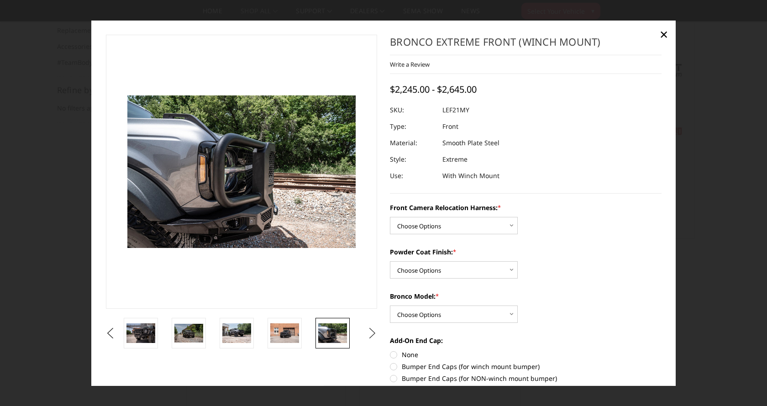
click at [375, 333] on button "Next" at bounding box center [373, 333] width 14 height 14
click at [373, 332] on button "Next" at bounding box center [373, 333] width 14 height 14
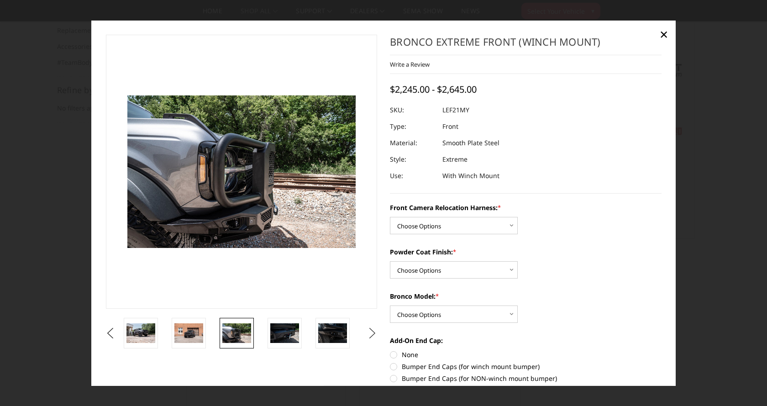
click at [373, 332] on button "Next" at bounding box center [373, 333] width 14 height 14
click at [372, 331] on button "Next" at bounding box center [373, 333] width 14 height 14
click at [371, 331] on button "Next" at bounding box center [373, 333] width 14 height 14
click at [235, 336] on img at bounding box center [236, 332] width 29 height 19
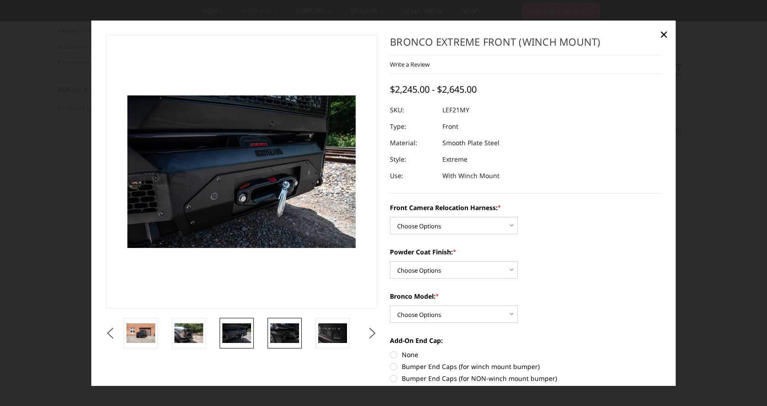
click at [293, 331] on img at bounding box center [284, 332] width 29 height 19
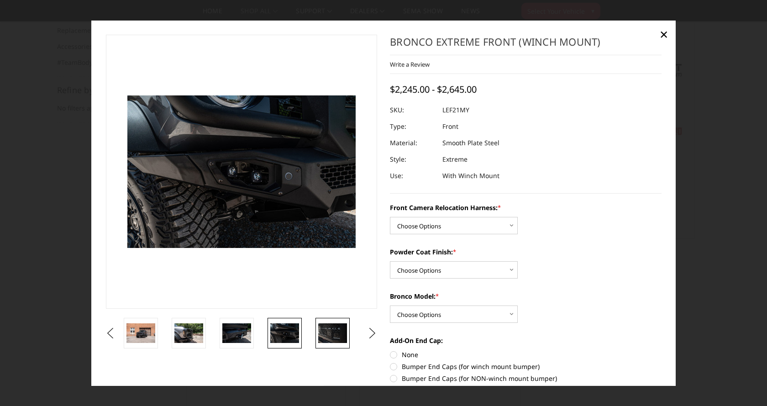
click at [334, 334] on img at bounding box center [332, 332] width 29 height 19
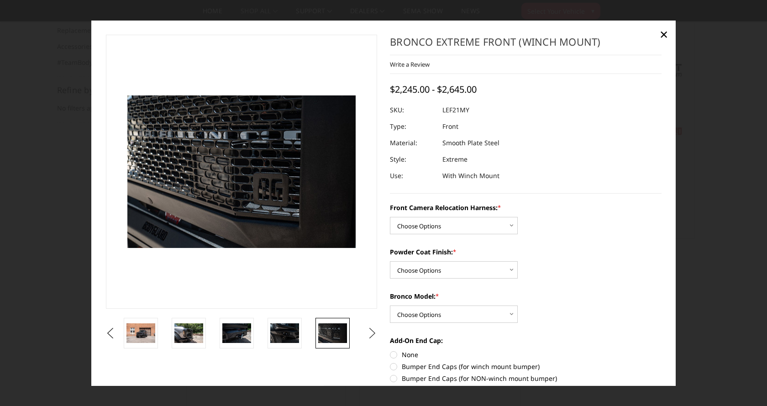
click at [371, 332] on button "Next" at bounding box center [373, 333] width 14 height 14
click at [371, 330] on button "Next" at bounding box center [373, 333] width 14 height 14
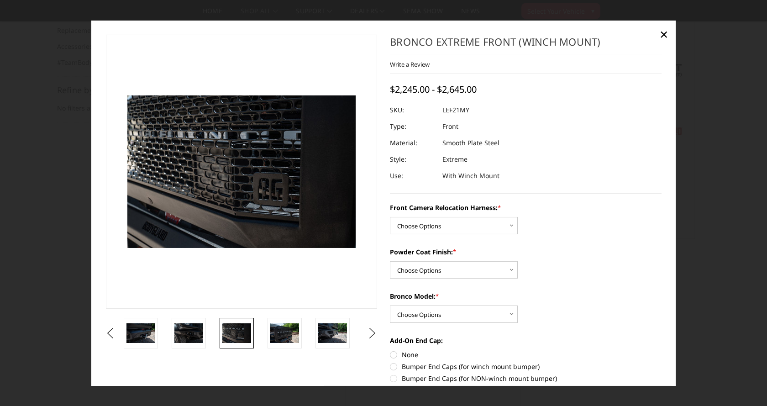
click at [371, 330] on button "Next" at bounding box center [373, 333] width 14 height 14
click at [370, 330] on button "Next" at bounding box center [373, 333] width 14 height 14
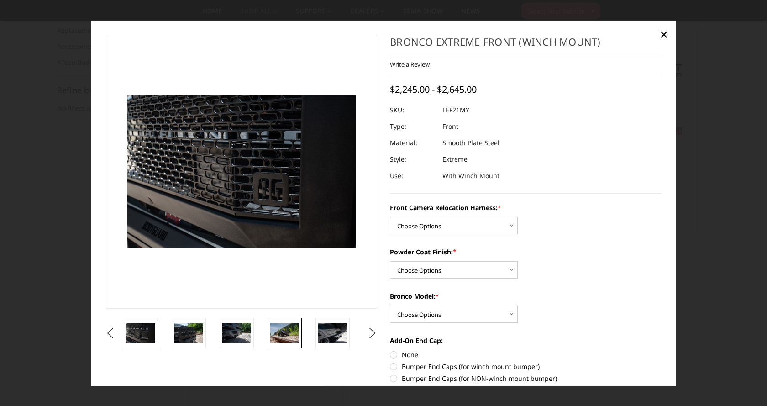
click at [283, 333] on img at bounding box center [284, 332] width 29 height 19
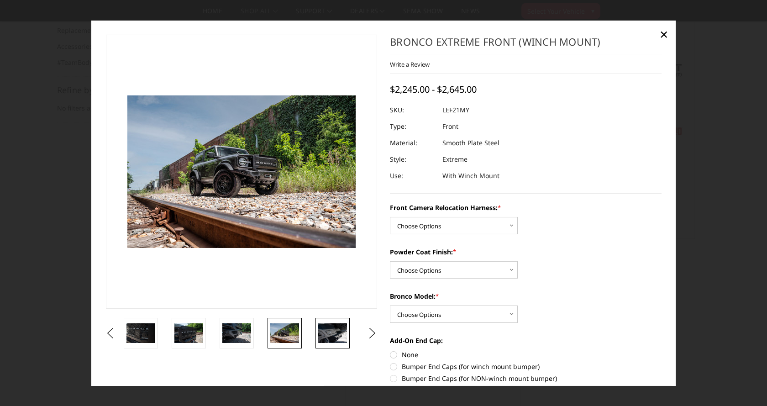
click at [336, 338] on img at bounding box center [332, 332] width 29 height 19
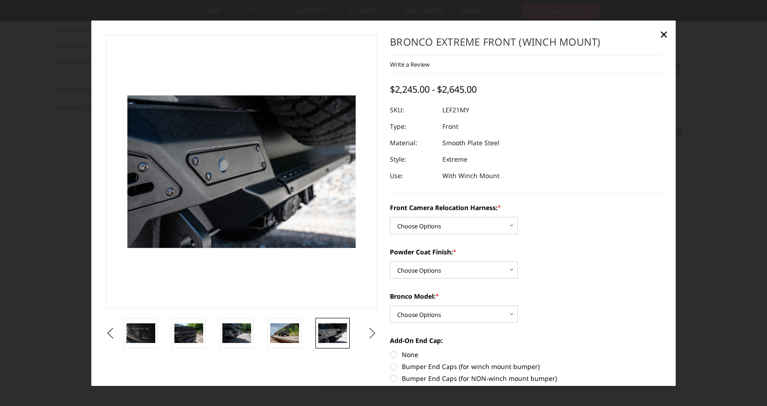
click at [371, 330] on button "Next" at bounding box center [373, 333] width 14 height 14
click at [371, 329] on button "Next" at bounding box center [373, 333] width 14 height 14
click at [334, 329] on img at bounding box center [332, 332] width 29 height 19
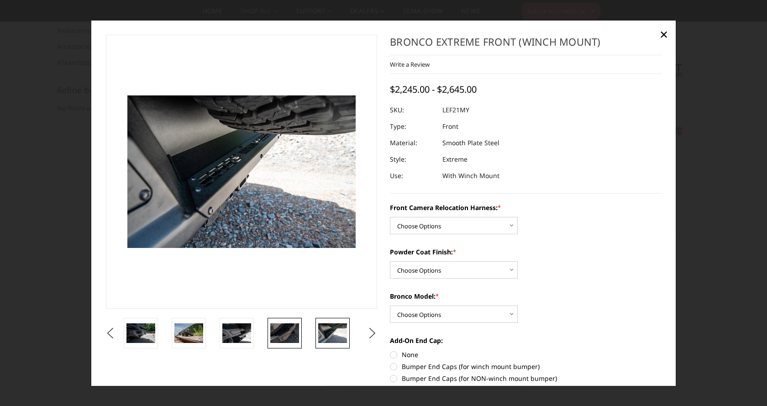
click at [297, 332] on img at bounding box center [284, 332] width 29 height 19
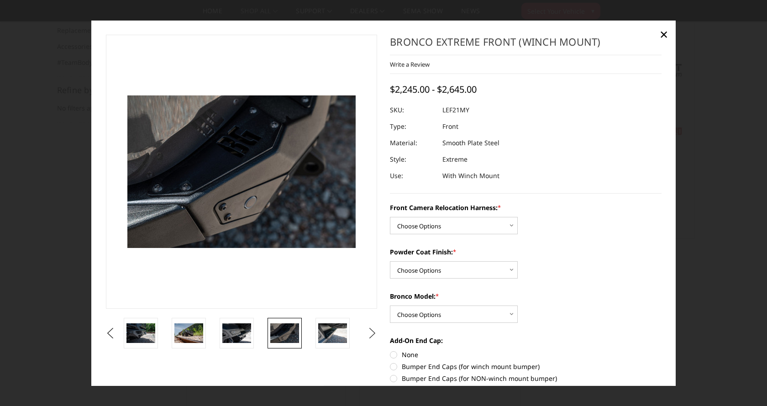
click at [372, 333] on button "Next" at bounding box center [373, 333] width 14 height 14
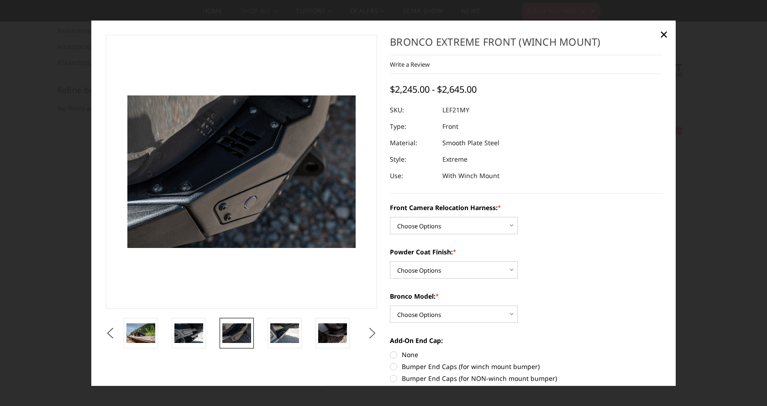
click at [372, 333] on button "Next" at bounding box center [373, 333] width 14 height 14
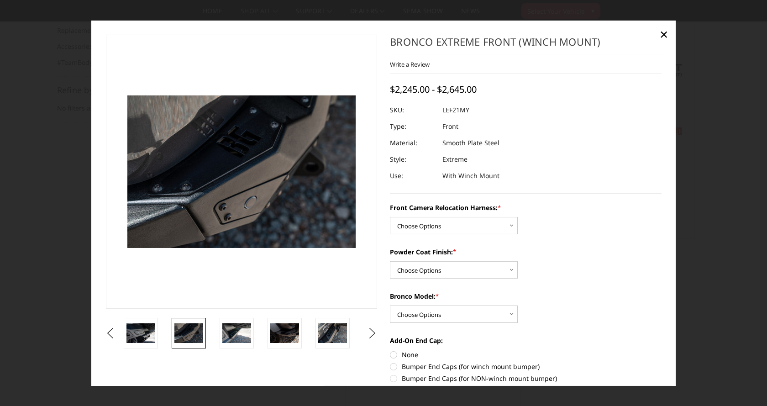
click at [371, 333] on button "Next" at bounding box center [373, 333] width 14 height 14
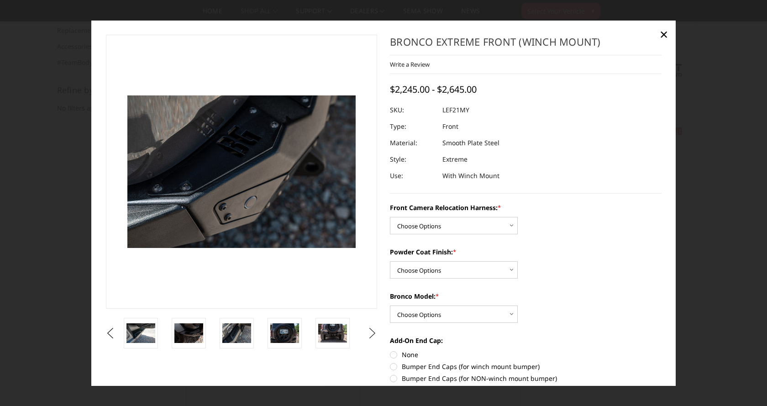
click at [371, 333] on button "Next" at bounding box center [373, 333] width 14 height 14
click at [284, 330] on img at bounding box center [284, 333] width 29 height 19
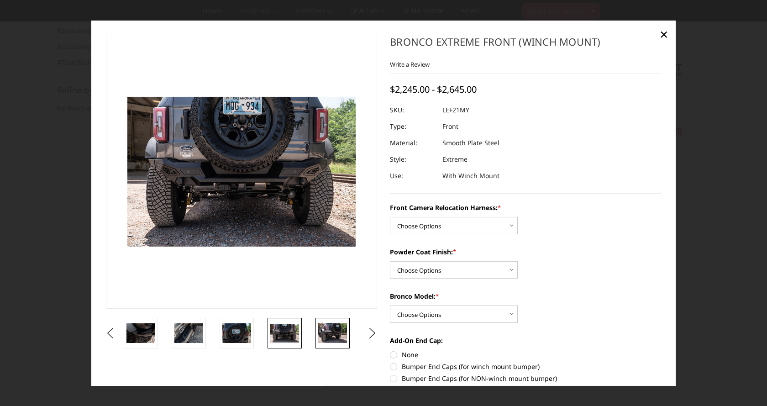
click at [335, 330] on img at bounding box center [332, 332] width 29 height 19
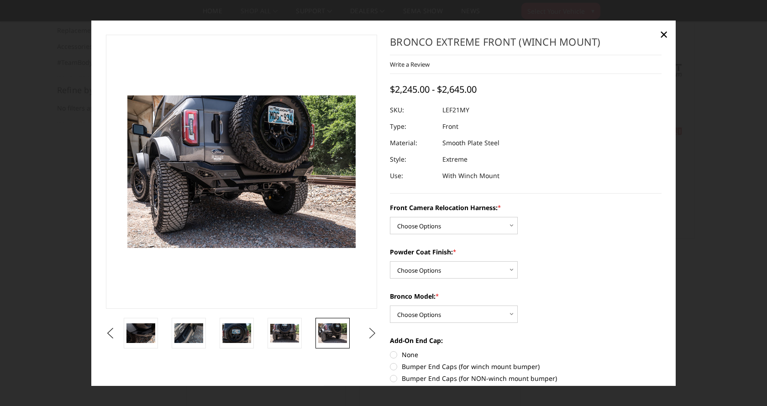
click at [371, 333] on button "Next" at bounding box center [373, 333] width 14 height 14
click at [328, 333] on img at bounding box center [332, 332] width 29 height 19
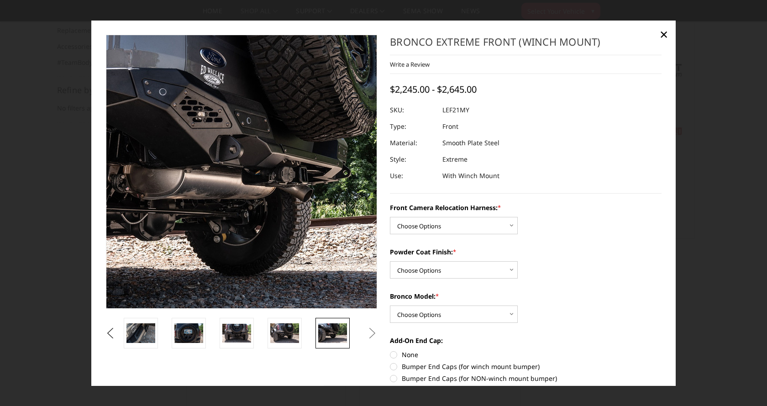
click at [247, 152] on img at bounding box center [235, 181] width 585 height 390
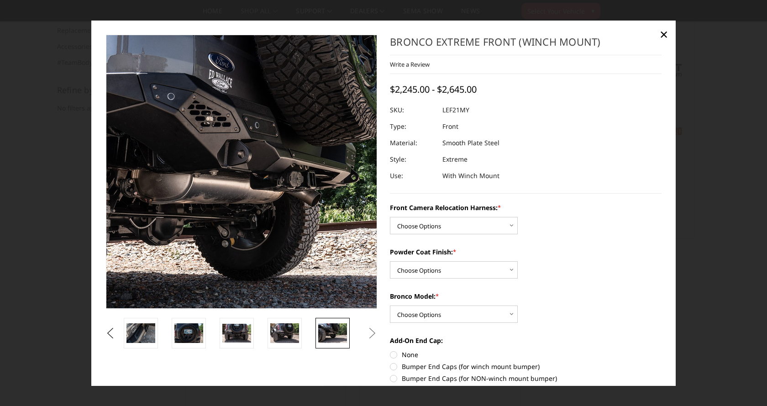
click at [240, 140] on img at bounding box center [244, 185] width 585 height 390
click at [240, 140] on img at bounding box center [244, 186] width 585 height 390
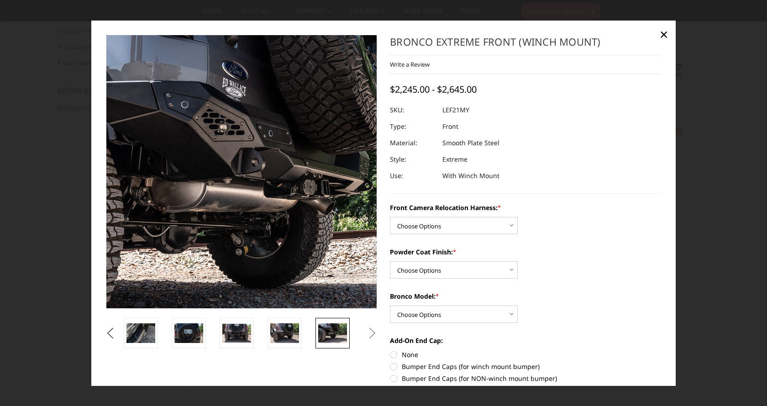
click at [228, 121] on img at bounding box center [257, 194] width 585 height 390
